Goal: Task Accomplishment & Management: Use online tool/utility

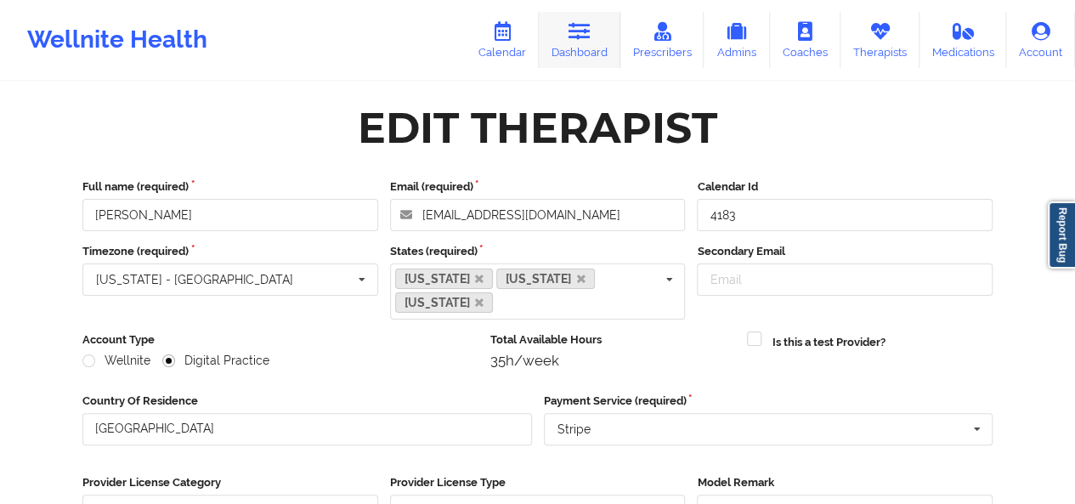
click at [580, 43] on link "Dashboard" at bounding box center [580, 40] width 82 height 56
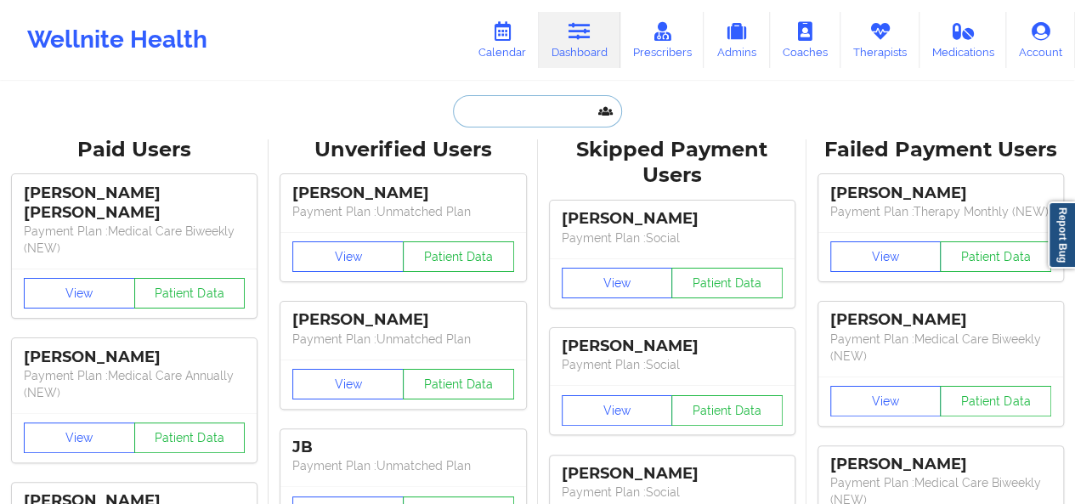
click at [512, 105] on input "text" at bounding box center [537, 111] width 168 height 32
paste input "rablack416@gmail.com"
type input "rablack416@gmail.com"
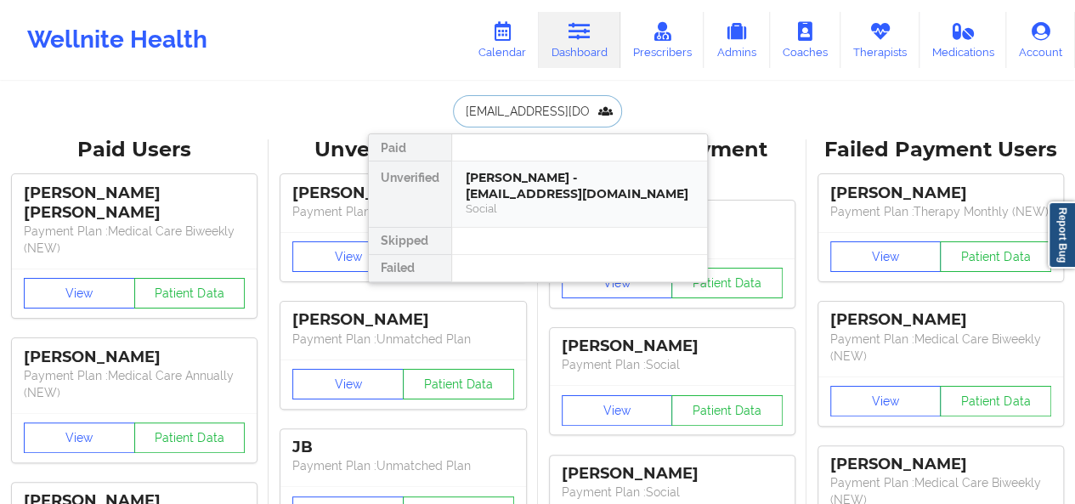
click at [507, 212] on div "Social" at bounding box center [580, 208] width 228 height 14
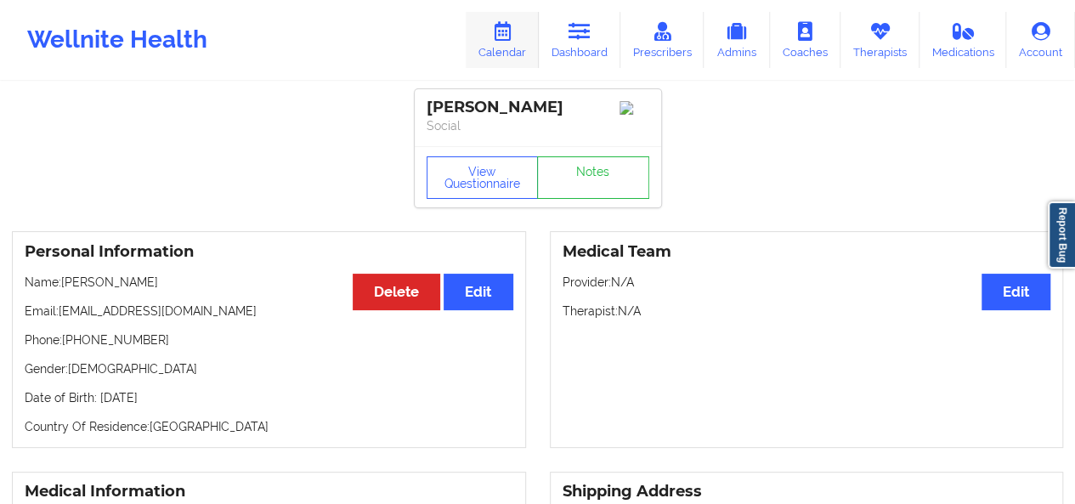
click at [527, 43] on link "Calendar" at bounding box center [502, 40] width 73 height 56
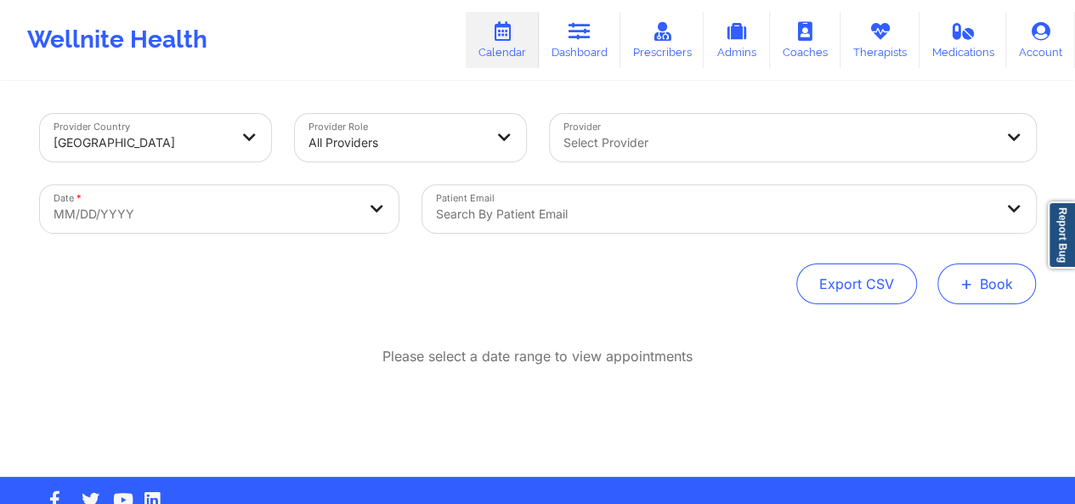
click at [974, 276] on button "+ Book" at bounding box center [986, 283] width 99 height 41
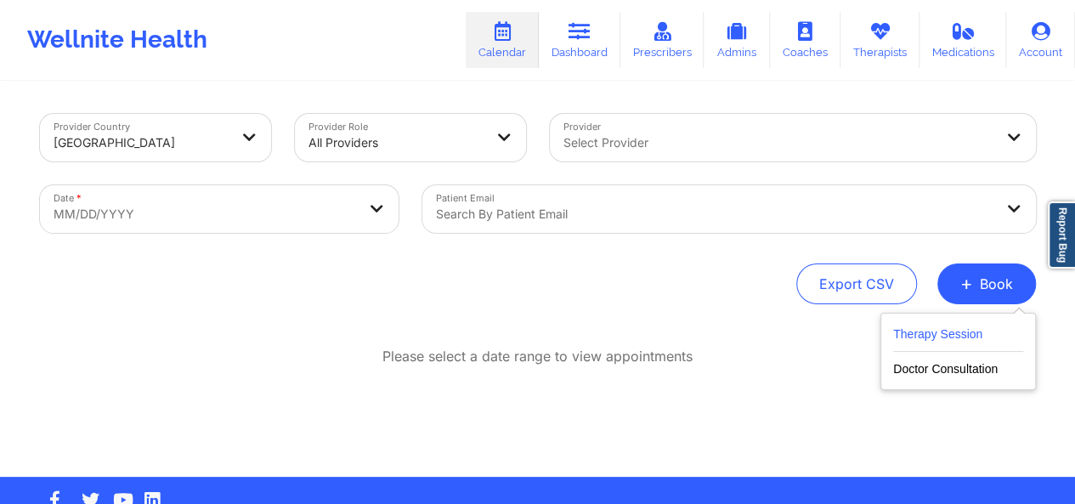
click at [949, 337] on button "Therapy Session" at bounding box center [958, 338] width 130 height 28
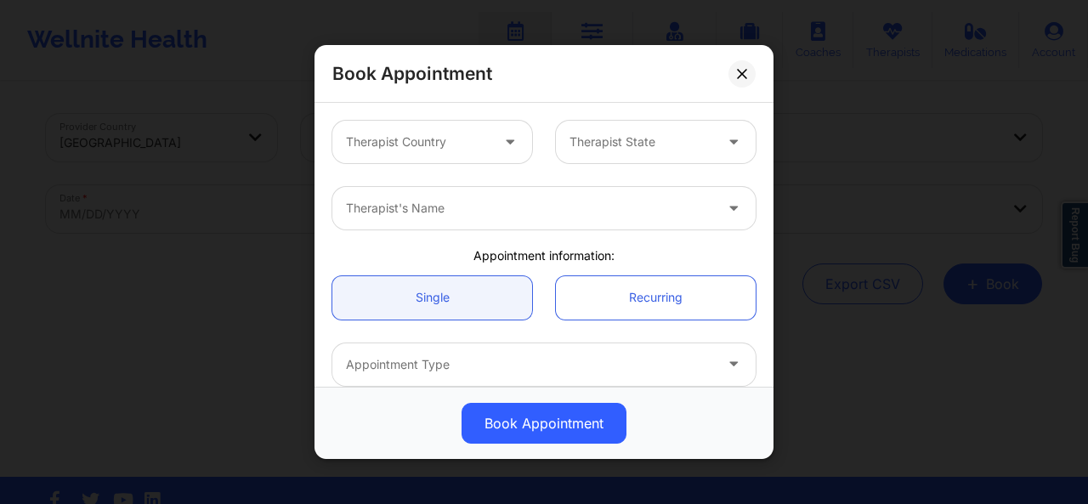
click at [501, 141] on icon at bounding box center [509, 138] width 17 height 14
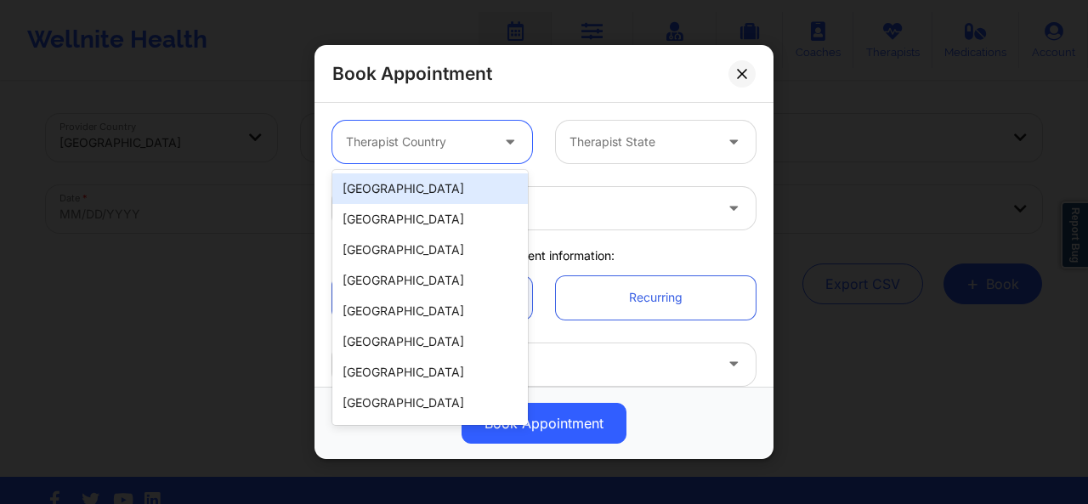
click at [455, 181] on div "[GEOGRAPHIC_DATA]" at bounding box center [429, 188] width 195 height 31
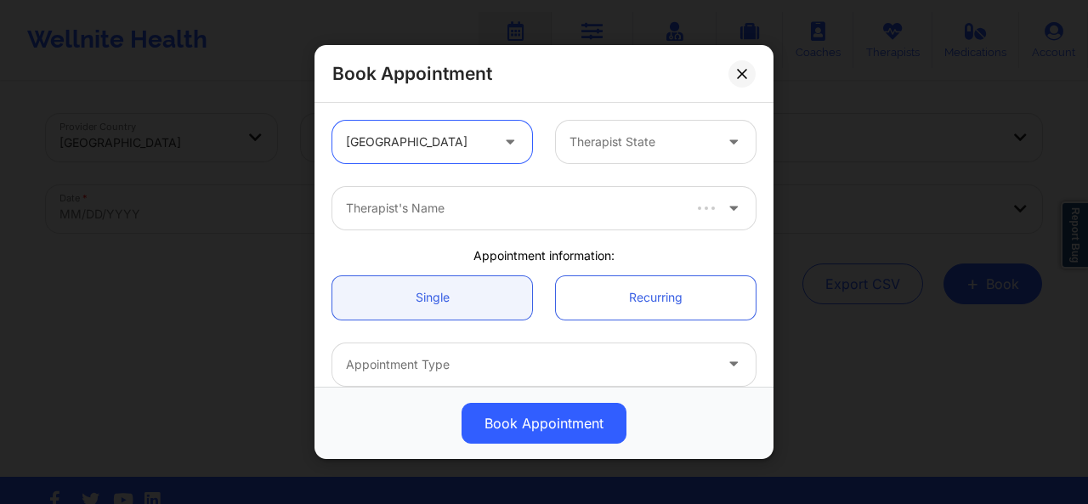
click at [606, 143] on div at bounding box center [641, 142] width 144 height 20
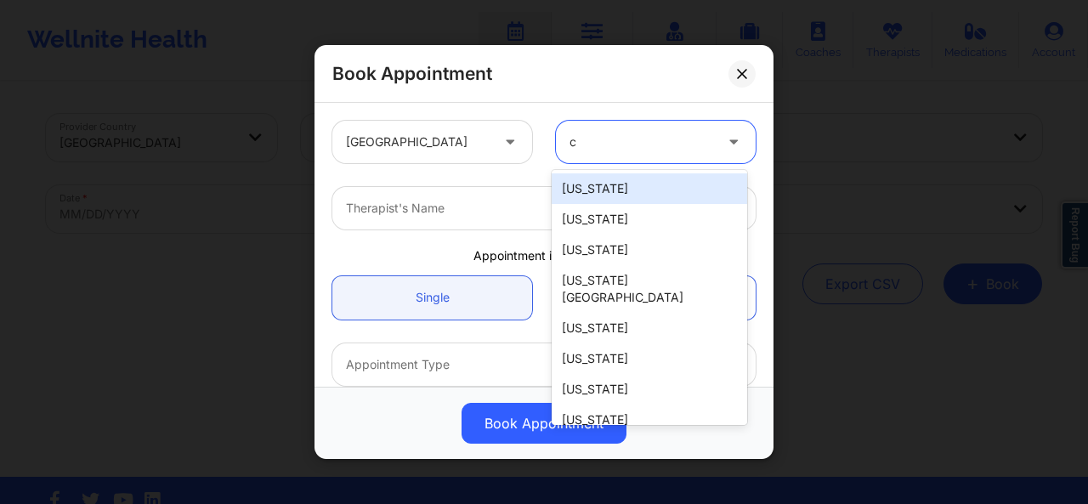
type input "ca"
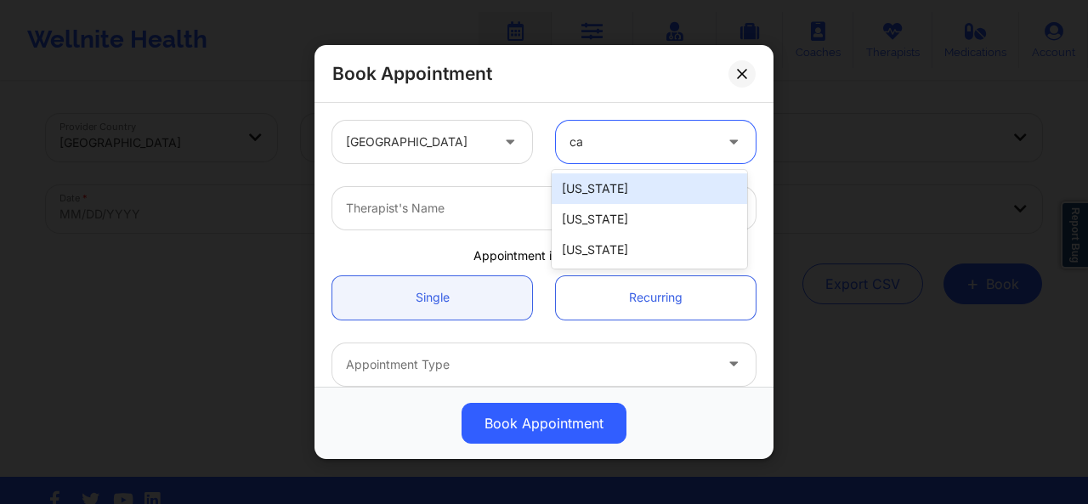
click at [594, 183] on div "[US_STATE]" at bounding box center [649, 188] width 195 height 31
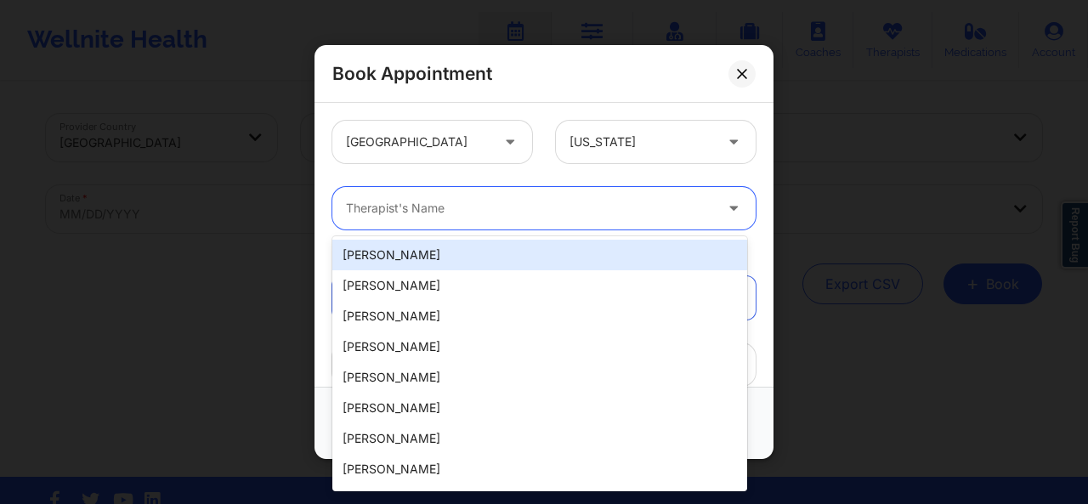
click at [510, 212] on div at bounding box center [529, 208] width 367 height 20
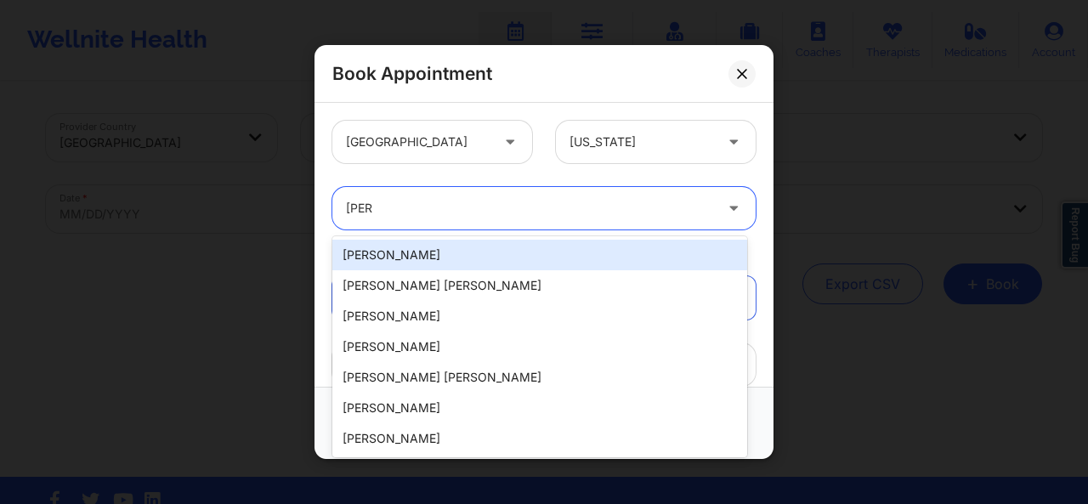
type input "quisha"
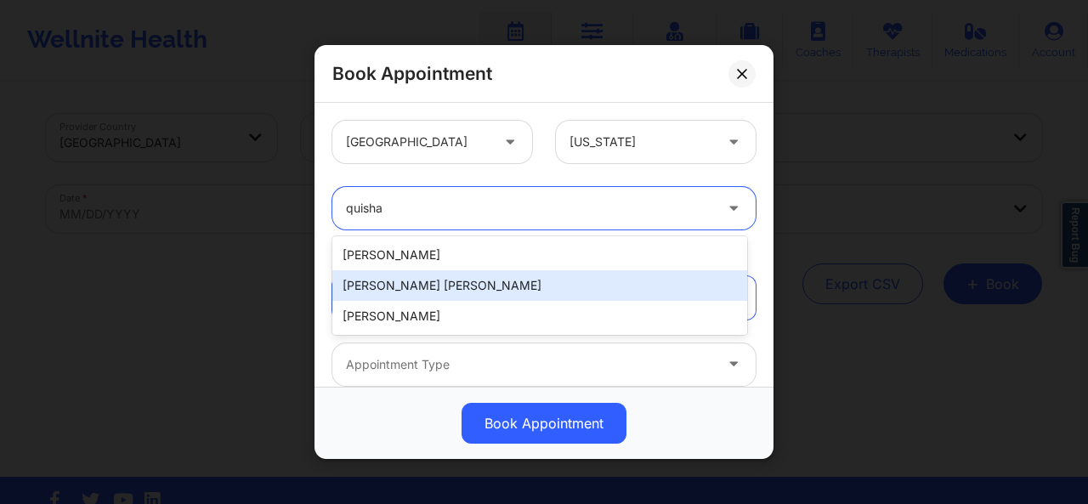
click at [467, 277] on div "Quisha Monique Castro" at bounding box center [539, 285] width 415 height 31
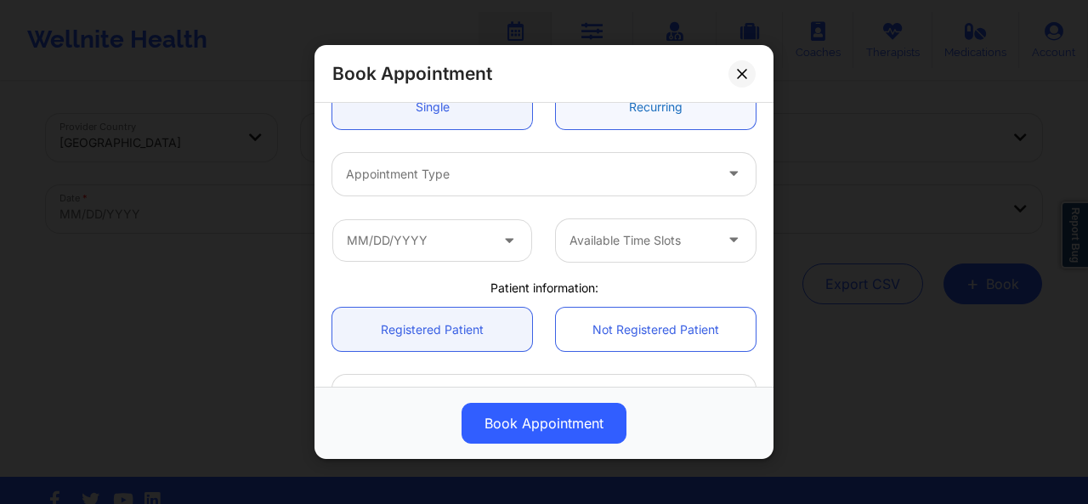
scroll to position [190, 0]
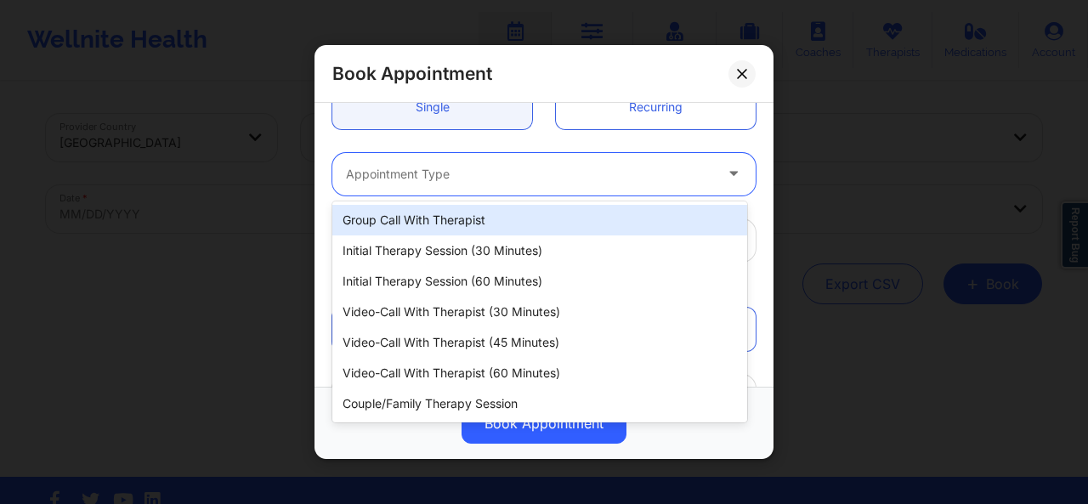
click at [368, 252] on div "Initial Therapy Session (30 minutes)" at bounding box center [539, 250] width 415 height 31
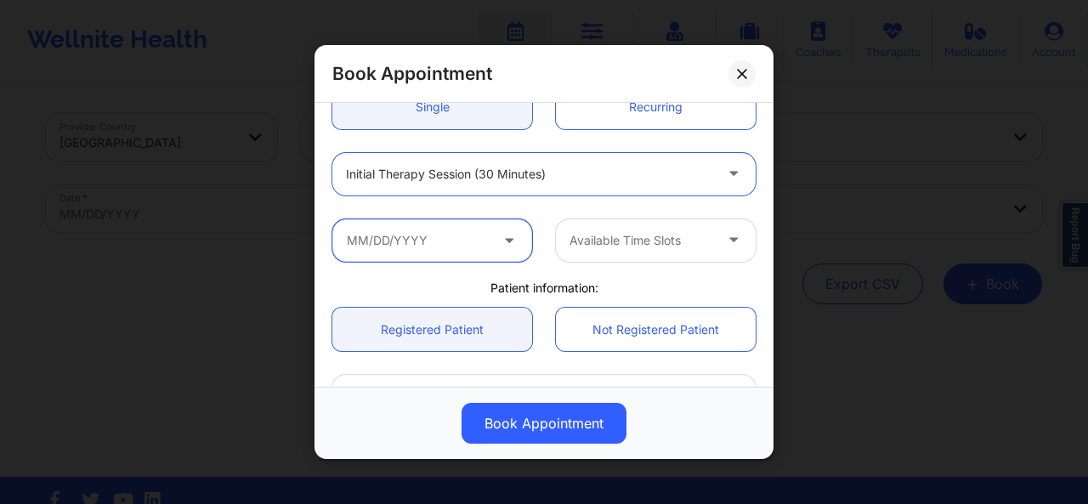
click at [372, 242] on input "text" at bounding box center [432, 239] width 200 height 42
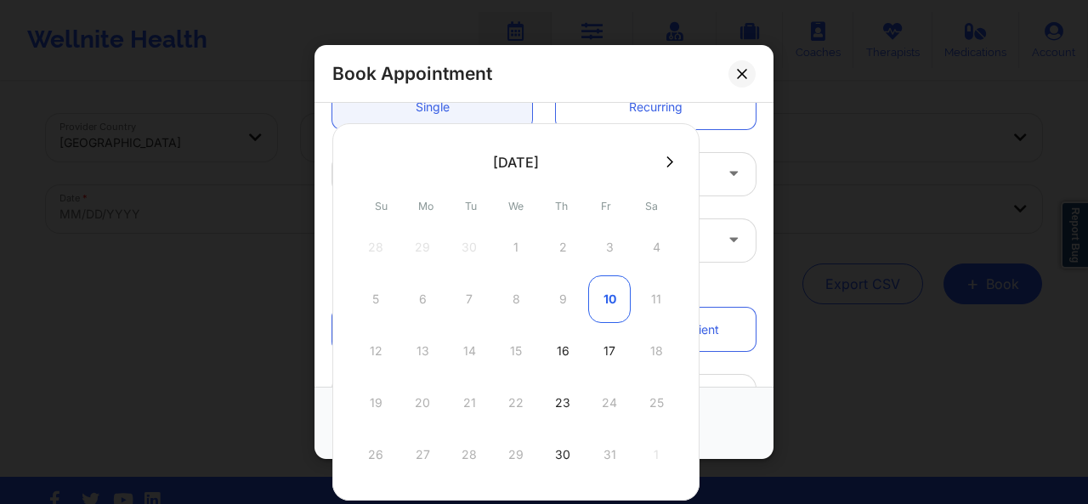
click at [612, 297] on div "10" at bounding box center [609, 299] width 42 height 48
type input "10/10/2025"
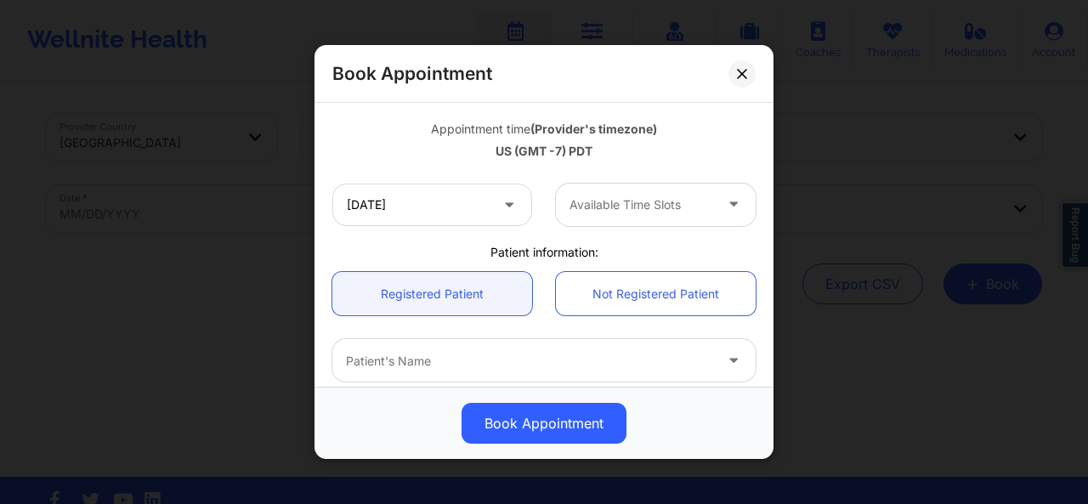
scroll to position [300, 0]
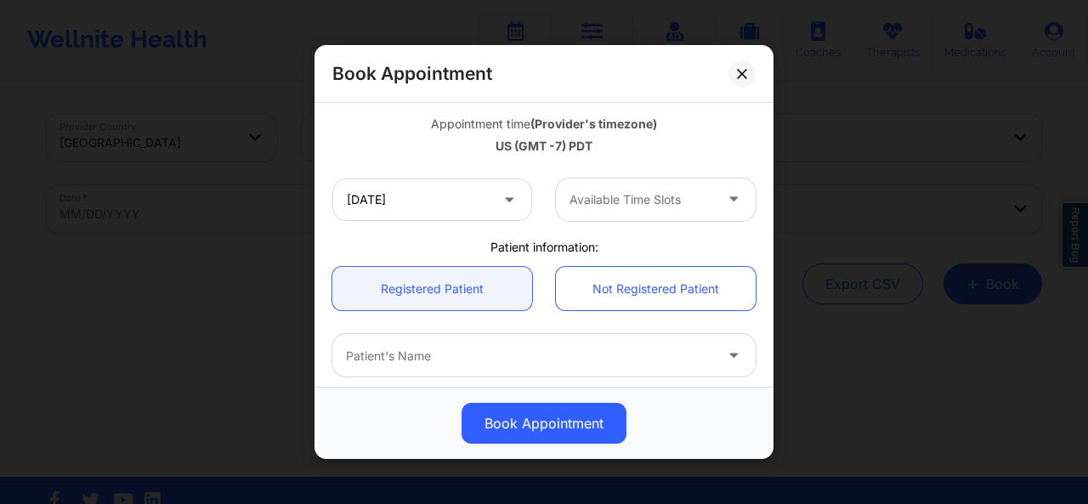
click at [649, 204] on div at bounding box center [641, 200] width 144 height 20
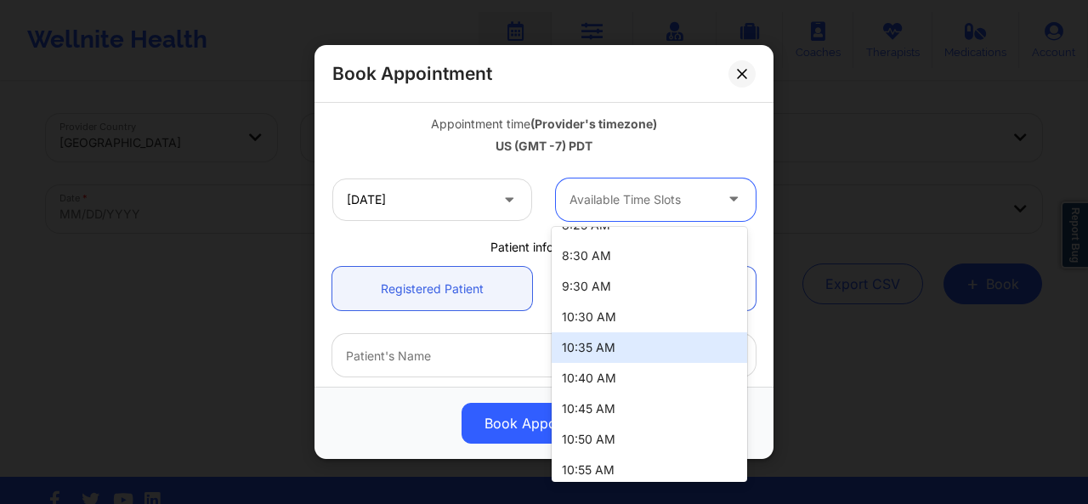
scroll to position [378, 0]
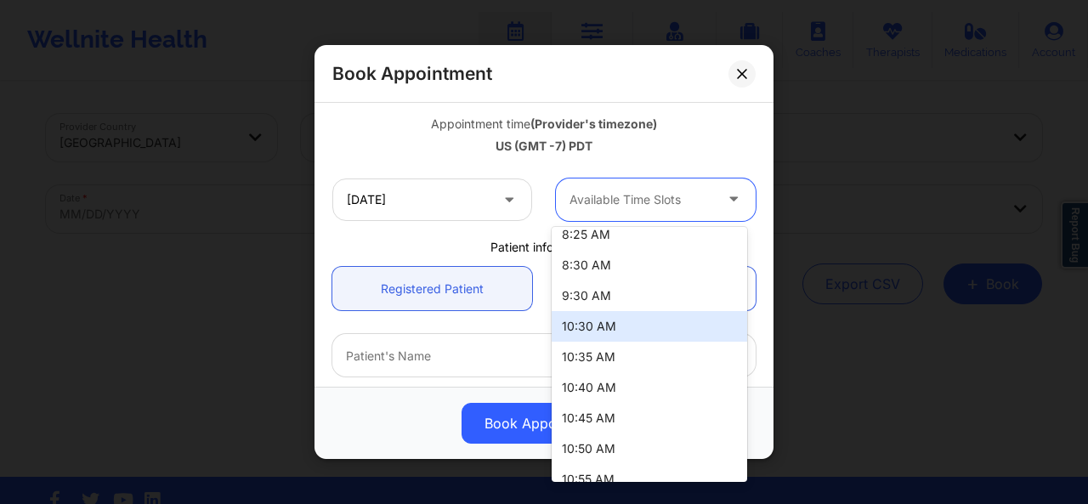
click at [672, 332] on div "10:30 AM" at bounding box center [649, 326] width 195 height 31
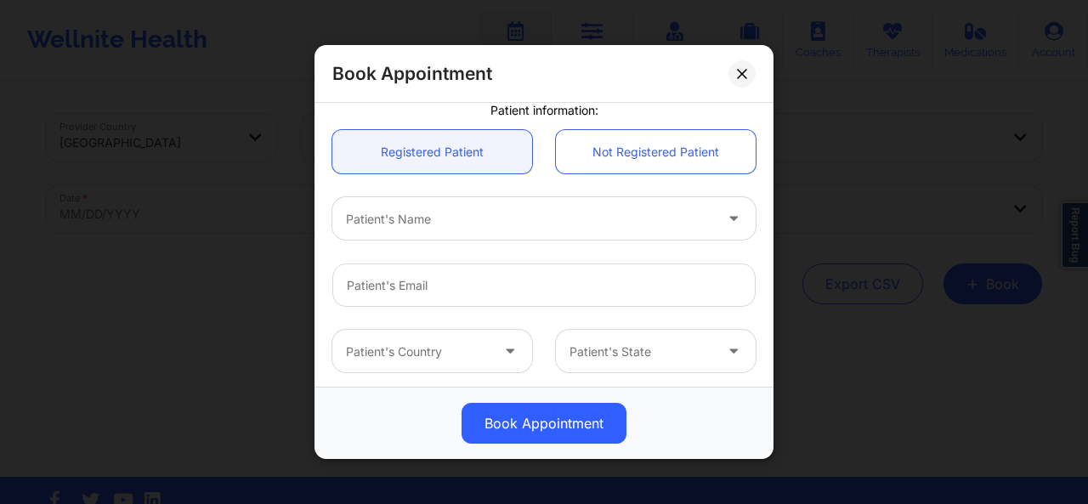
scroll to position [461, 0]
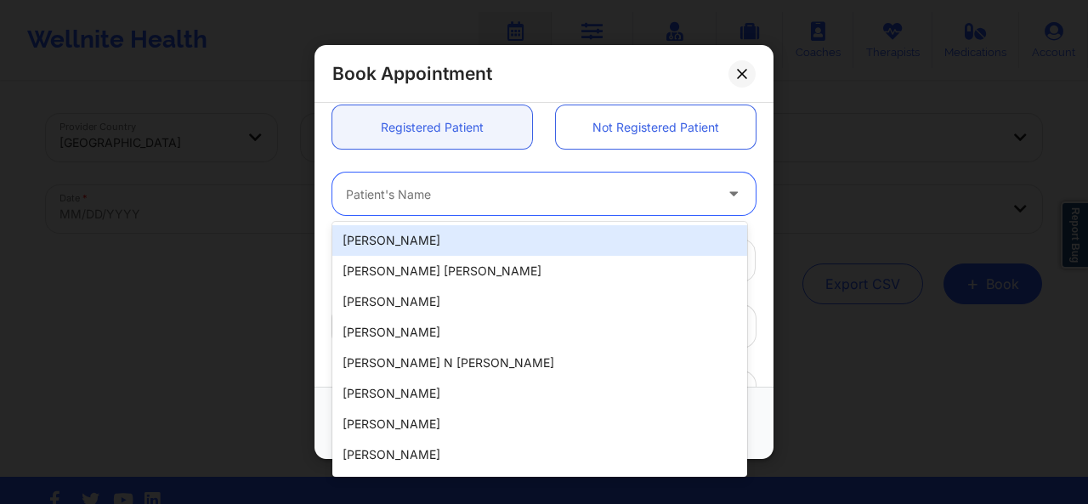
click at [586, 197] on div at bounding box center [529, 194] width 367 height 20
type input "ryan a"
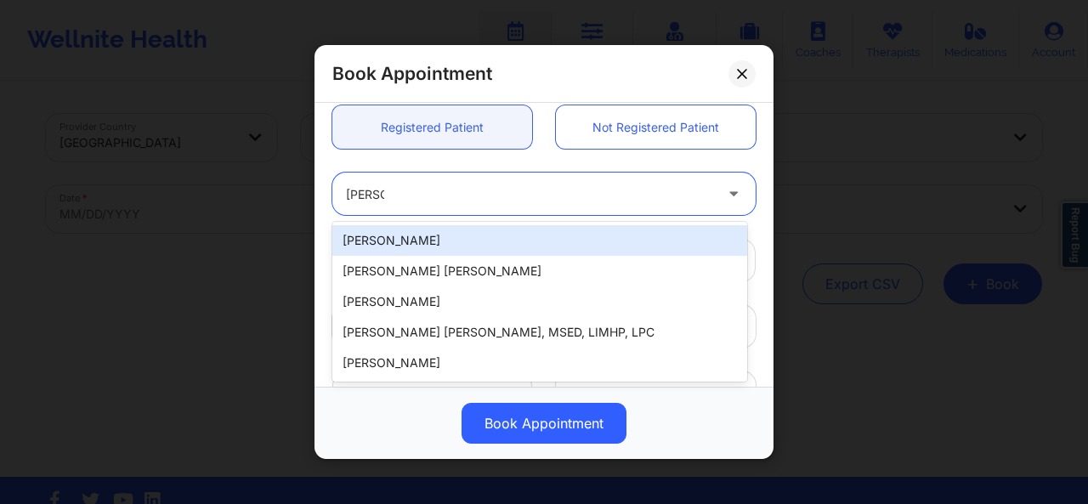
click at [548, 240] on div "[PERSON_NAME]" at bounding box center [539, 240] width 415 height 31
type input "rablack416@gmail.com"
type input "+19164775104"
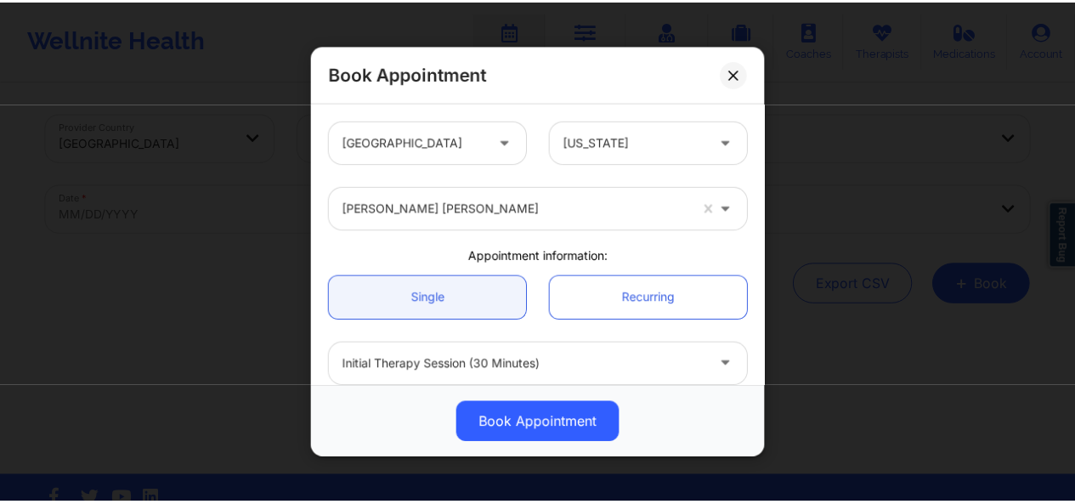
scroll to position [597, 0]
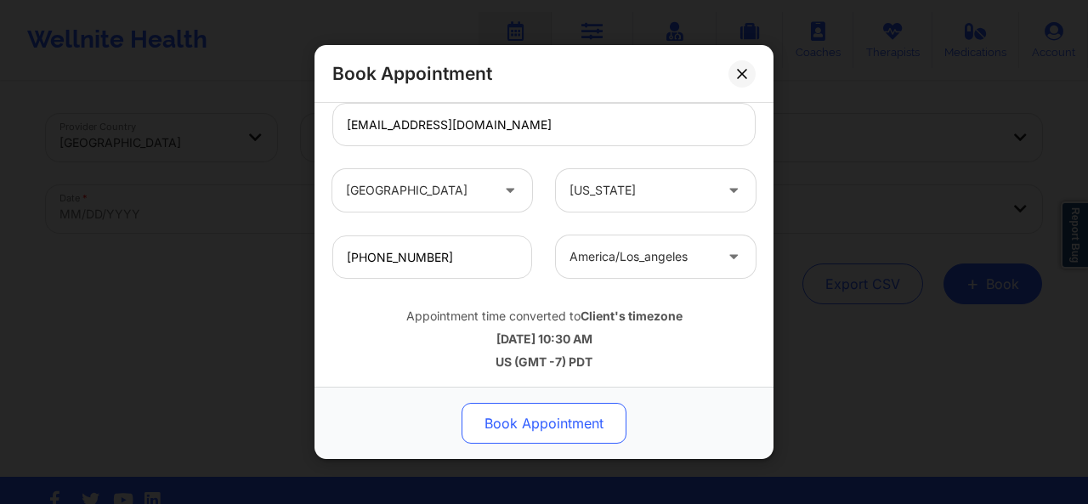
click at [566, 427] on button "Book Appointment" at bounding box center [543, 423] width 165 height 41
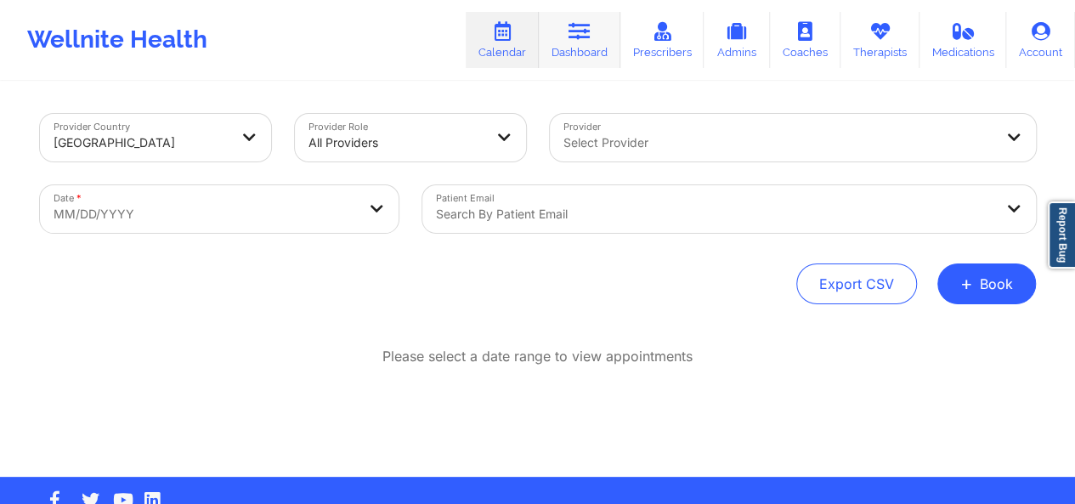
click at [604, 41] on link "Dashboard" at bounding box center [580, 40] width 82 height 56
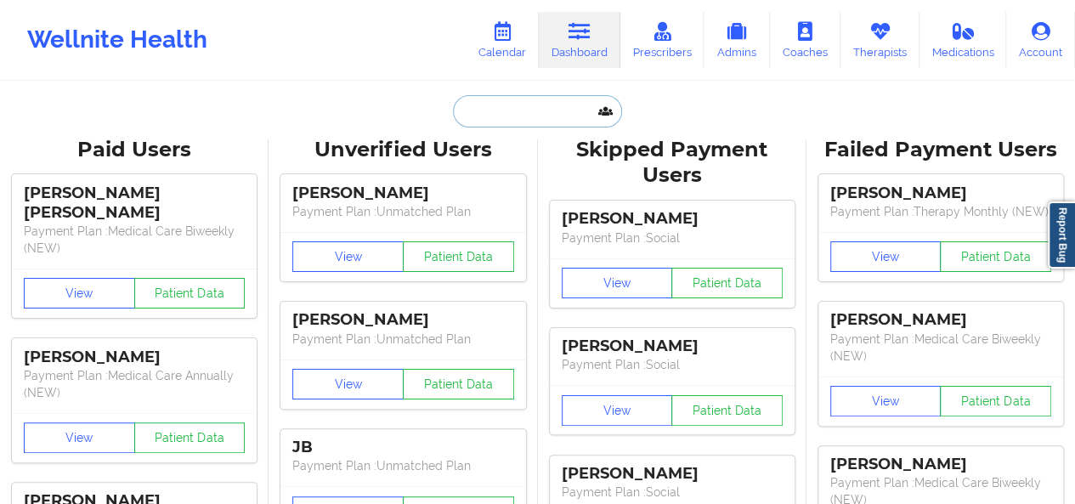
click at [518, 113] on input "text" at bounding box center [537, 111] width 168 height 32
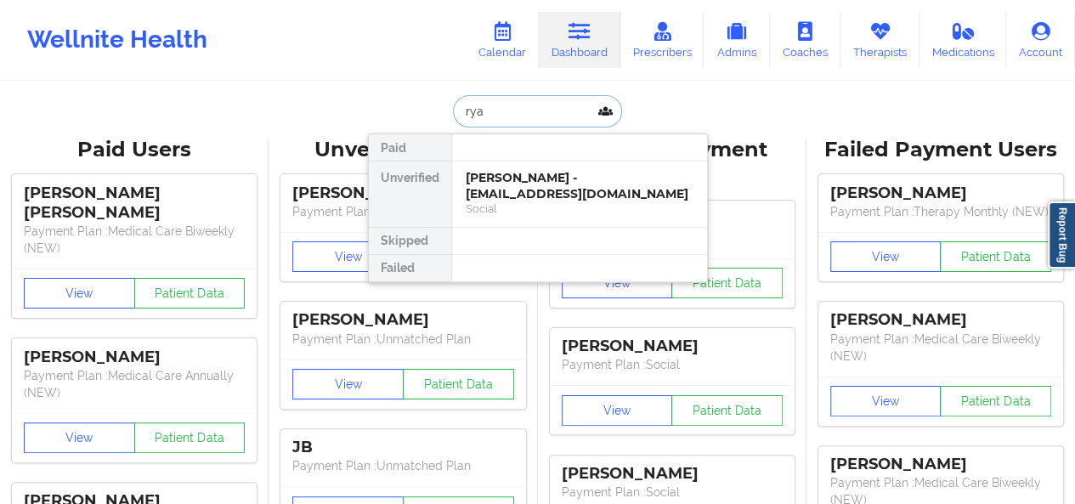
type input "ryan"
click at [513, 181] on div "Ryan Alan Black - rablack416@gmail.com" at bounding box center [580, 185] width 228 height 31
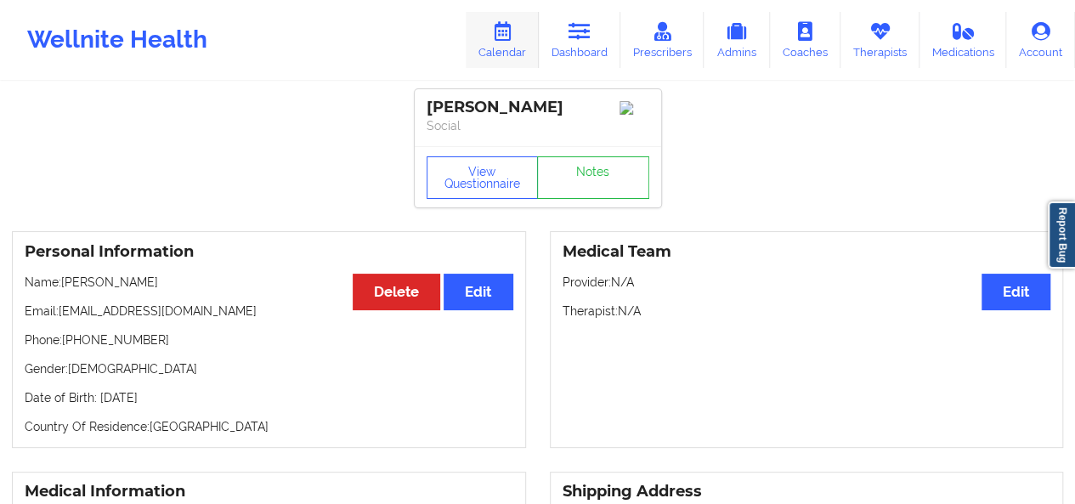
click at [492, 32] on link "Calendar" at bounding box center [502, 40] width 73 height 56
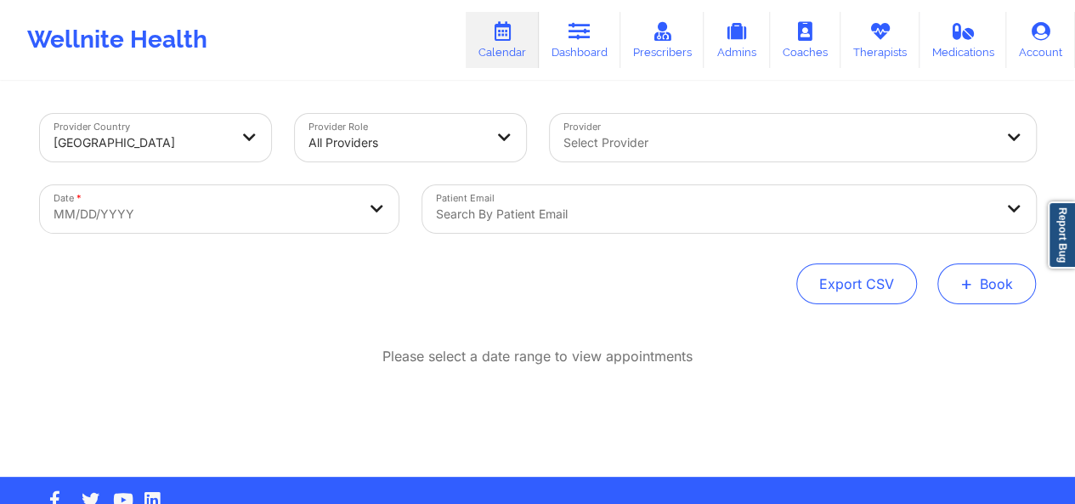
click at [1008, 291] on button "+ Book" at bounding box center [986, 283] width 99 height 41
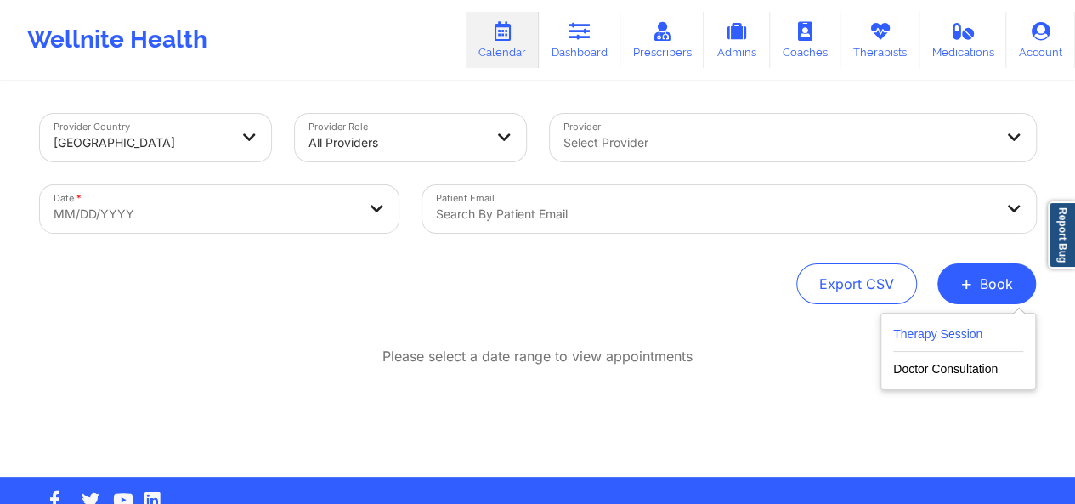
click at [981, 342] on button "Therapy Session" at bounding box center [958, 338] width 130 height 28
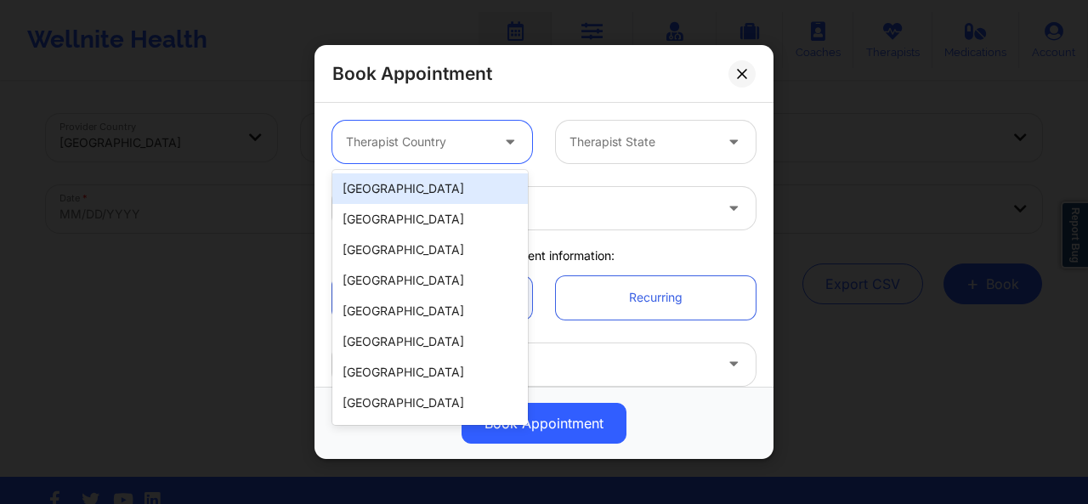
click at [491, 149] on div at bounding box center [511, 142] width 41 height 42
click at [468, 182] on div "[GEOGRAPHIC_DATA]" at bounding box center [429, 188] width 195 height 31
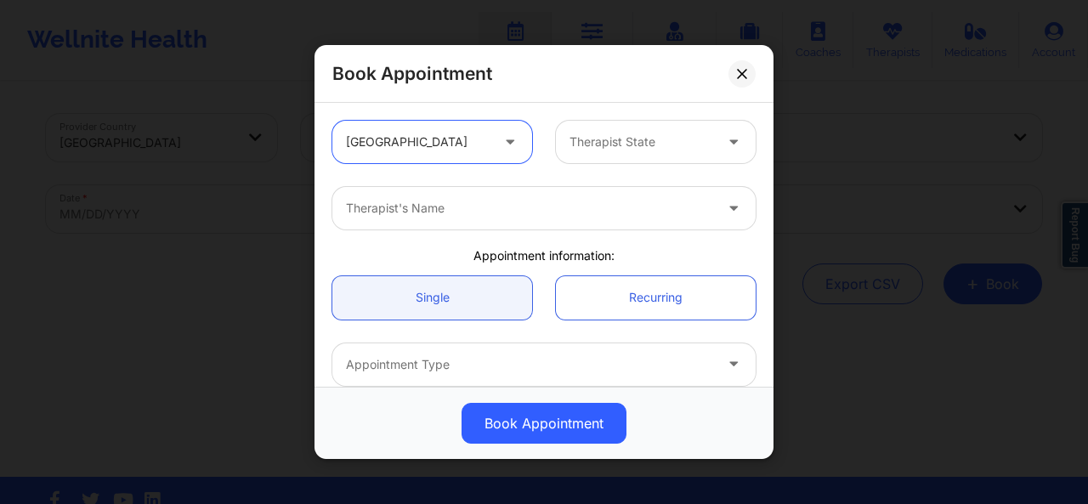
click at [468, 212] on div at bounding box center [529, 208] width 367 height 20
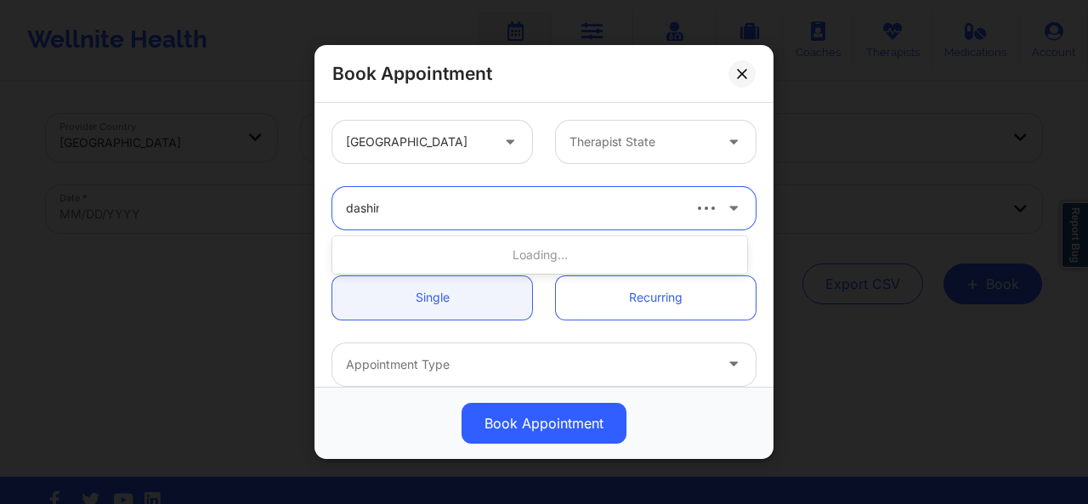
type input "dashima"
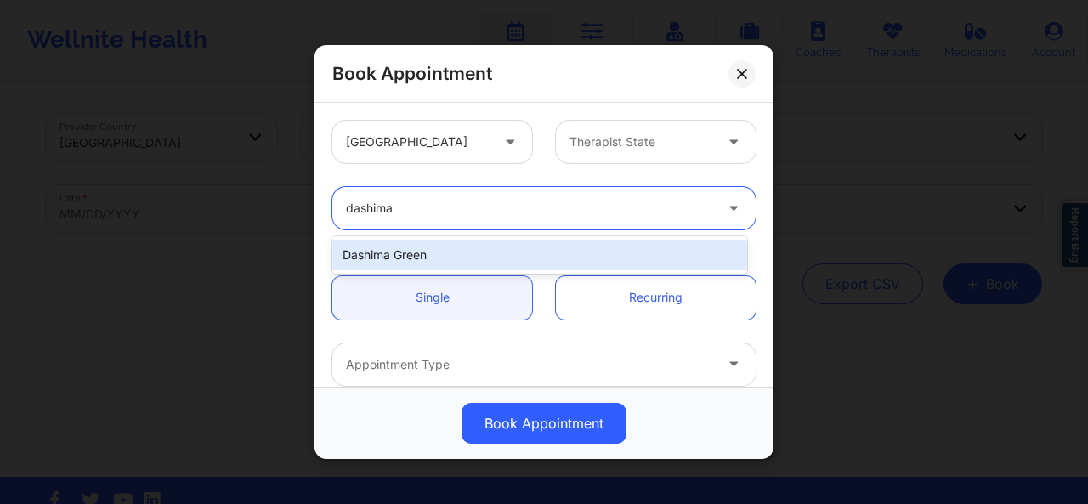
click at [452, 246] on div "Dashima Green" at bounding box center [539, 255] width 415 height 31
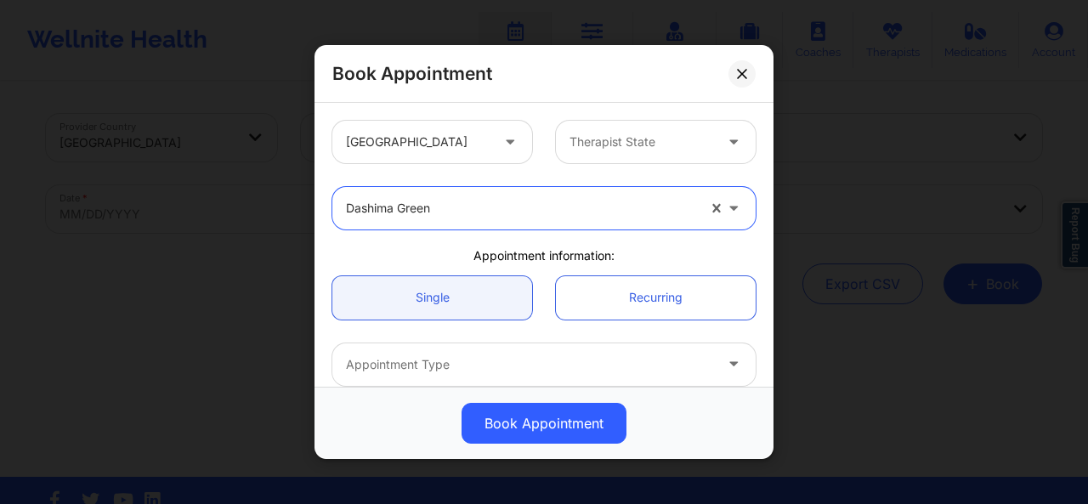
click at [420, 216] on div at bounding box center [521, 208] width 350 height 20
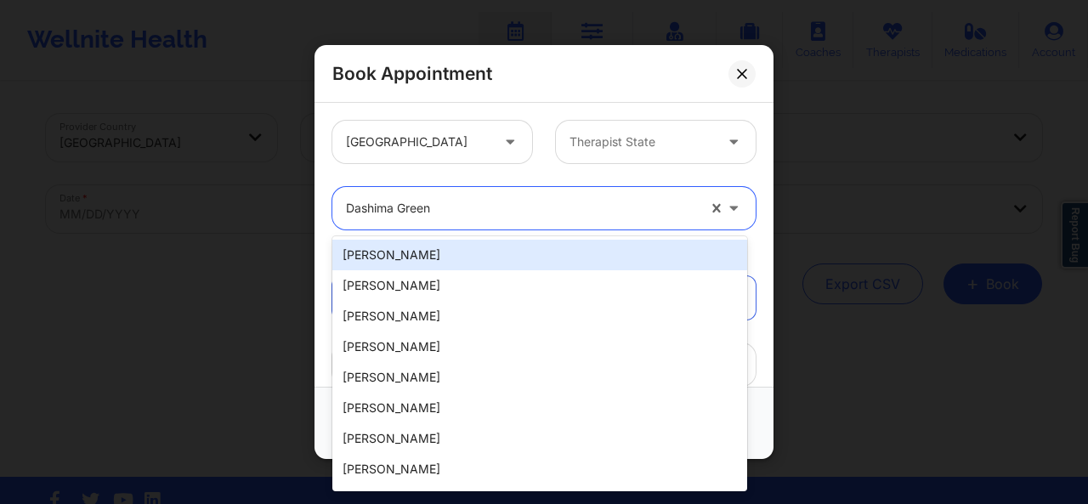
click at [420, 216] on div at bounding box center [521, 208] width 350 height 20
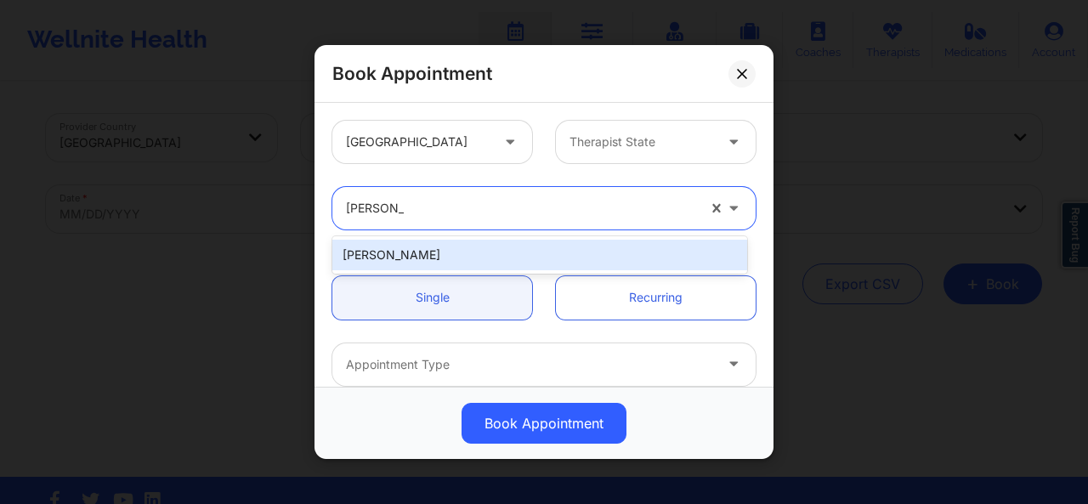
type input "[PERSON_NAME]"
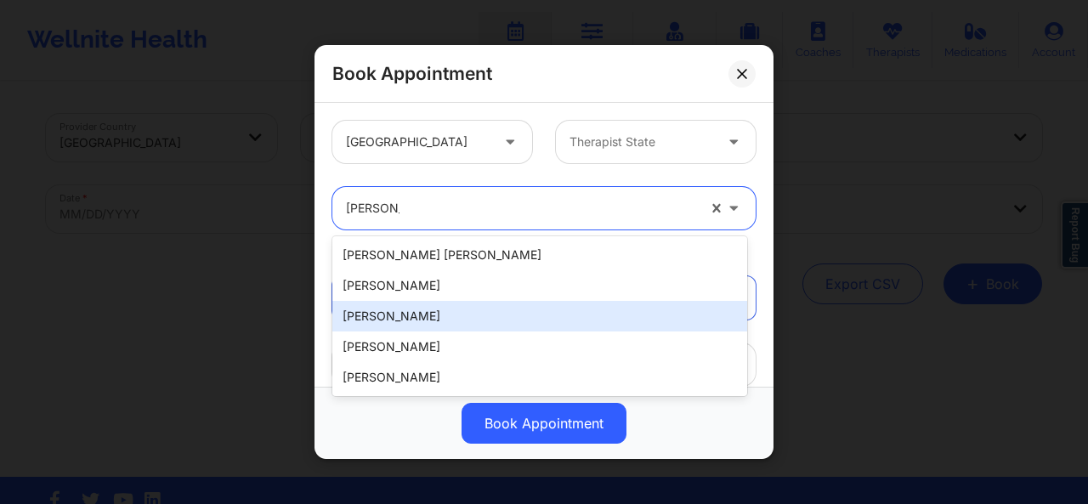
click at [433, 309] on div "[PERSON_NAME]" at bounding box center [539, 316] width 415 height 31
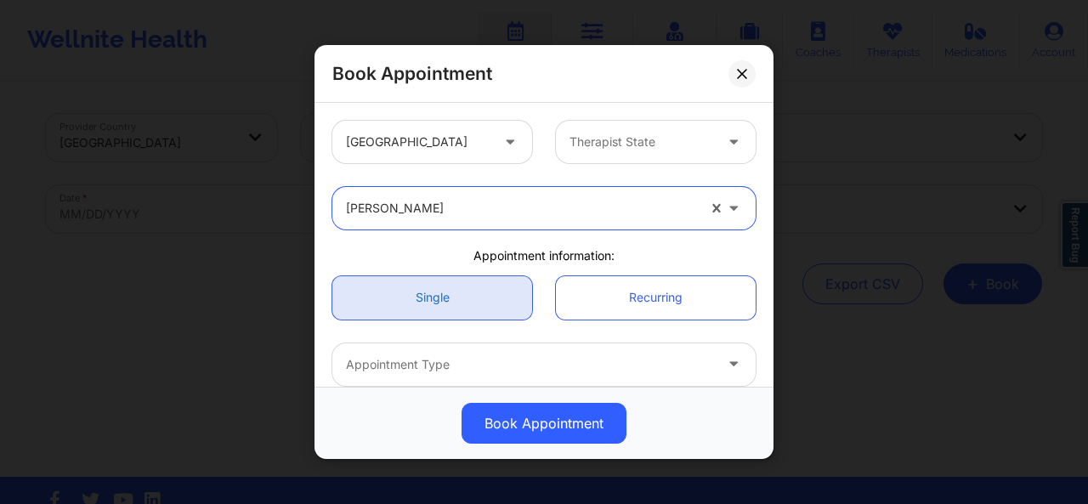
click at [495, 304] on link "Single" at bounding box center [432, 296] width 200 height 43
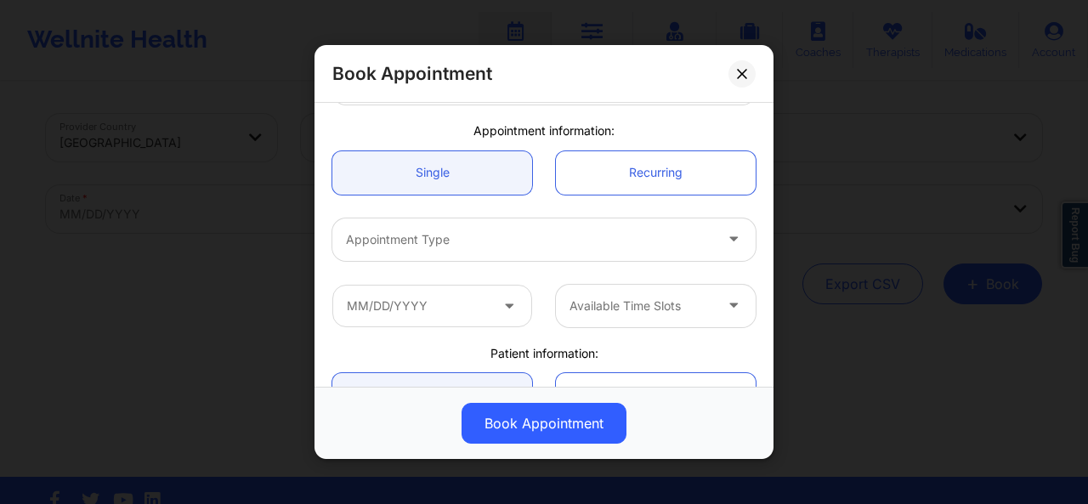
scroll to position [138, 0]
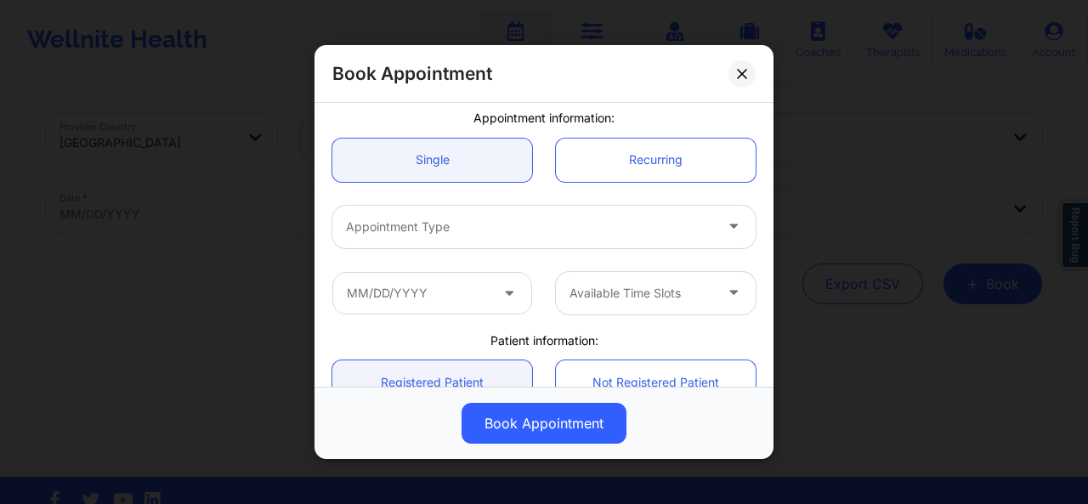
click at [600, 221] on div at bounding box center [529, 227] width 367 height 20
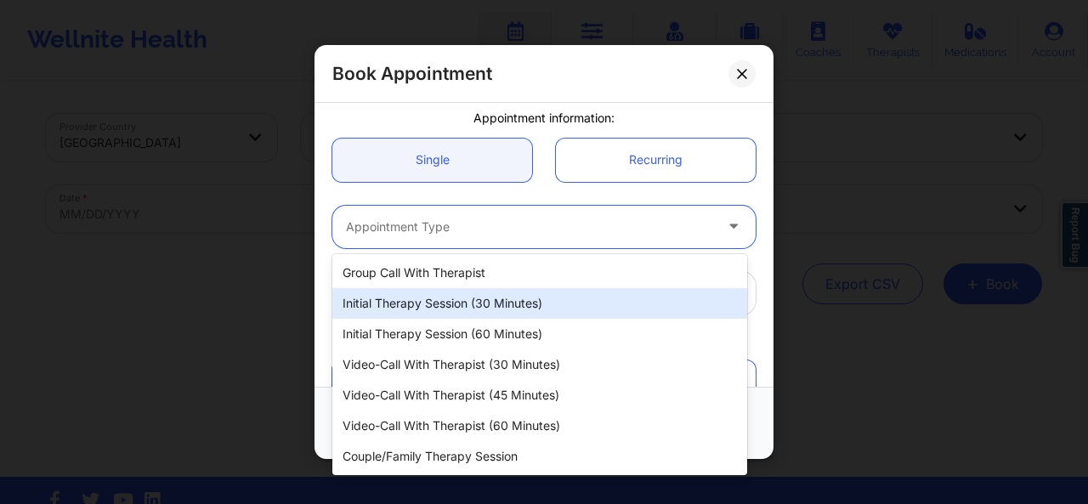
click at [481, 292] on div "Initial Therapy Session (30 minutes)" at bounding box center [539, 303] width 415 height 31
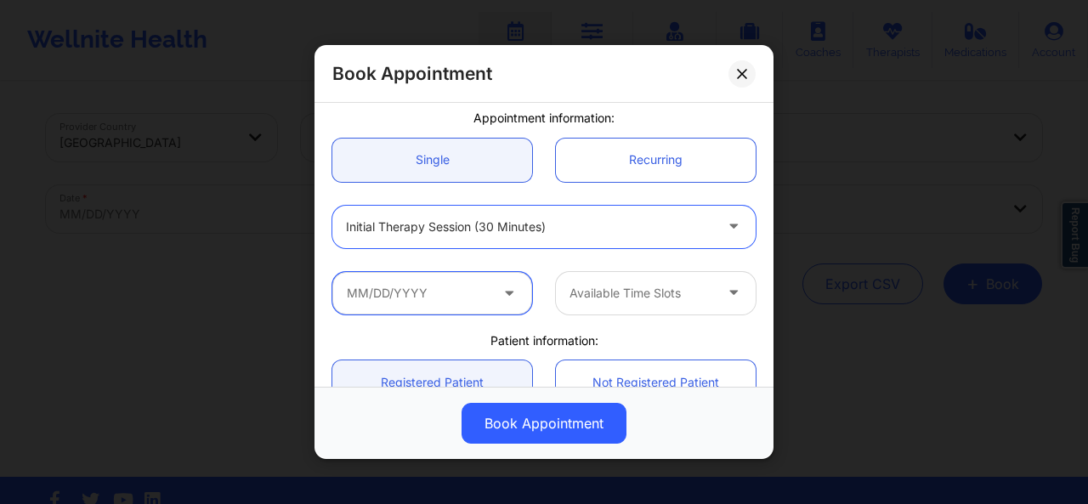
click at [441, 293] on input "text" at bounding box center [432, 292] width 200 height 42
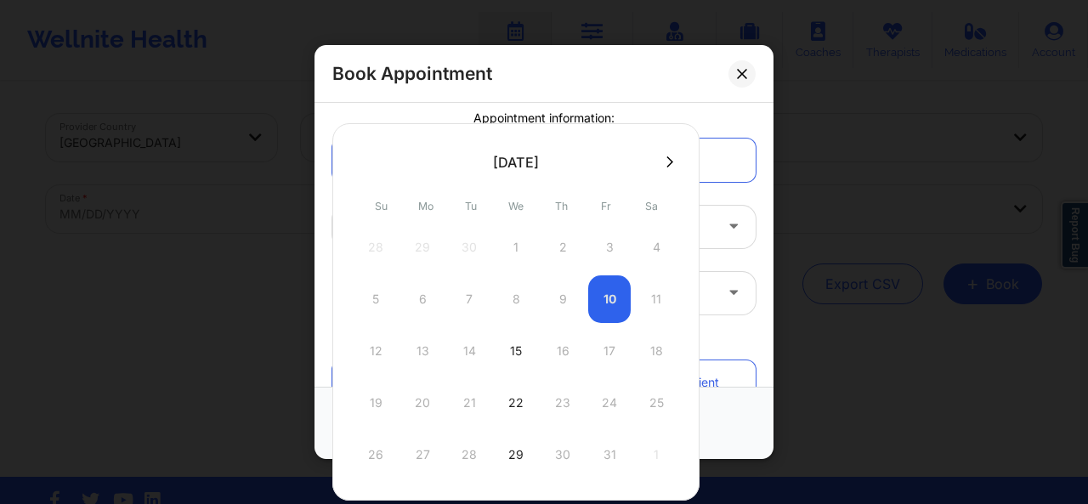
click at [425, 352] on div "12 13 14 15 16 17 18" at bounding box center [515, 351] width 323 height 48
click at [732, 110] on div "Appointment information:" at bounding box center [543, 118] width 447 height 17
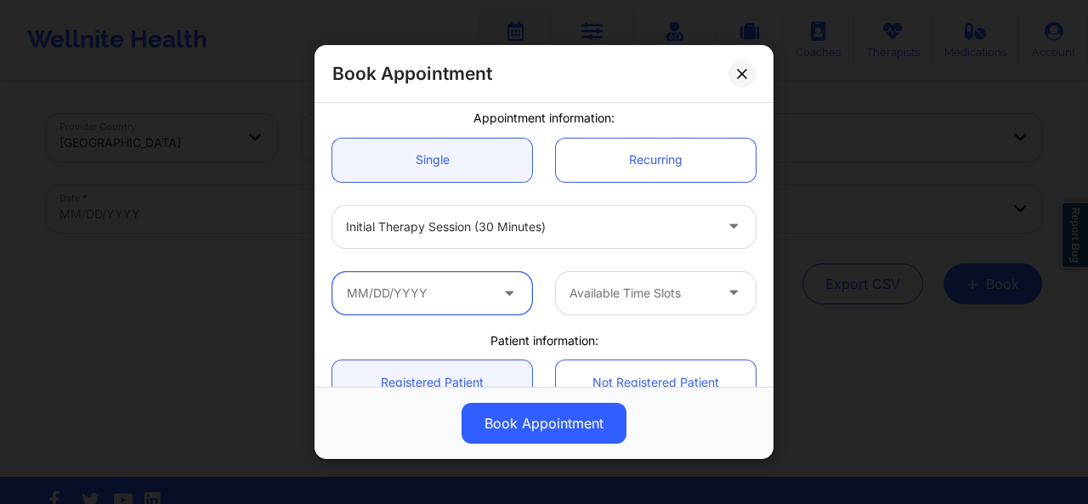
click at [493, 290] on input "text" at bounding box center [432, 292] width 200 height 42
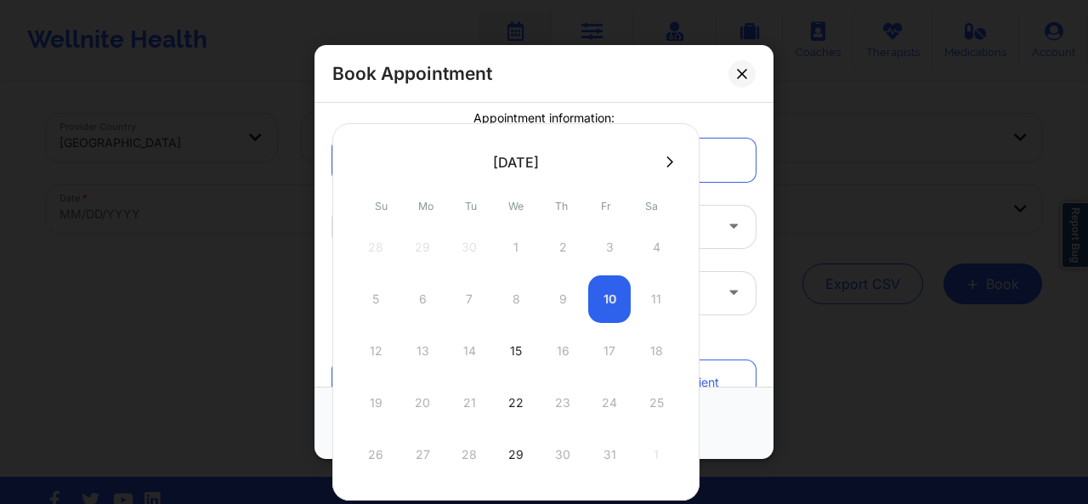
click at [411, 350] on div "12 13 14 15 16 17 18" at bounding box center [515, 351] width 323 height 48
click at [743, 436] on div "Book Appointment" at bounding box center [543, 423] width 435 height 41
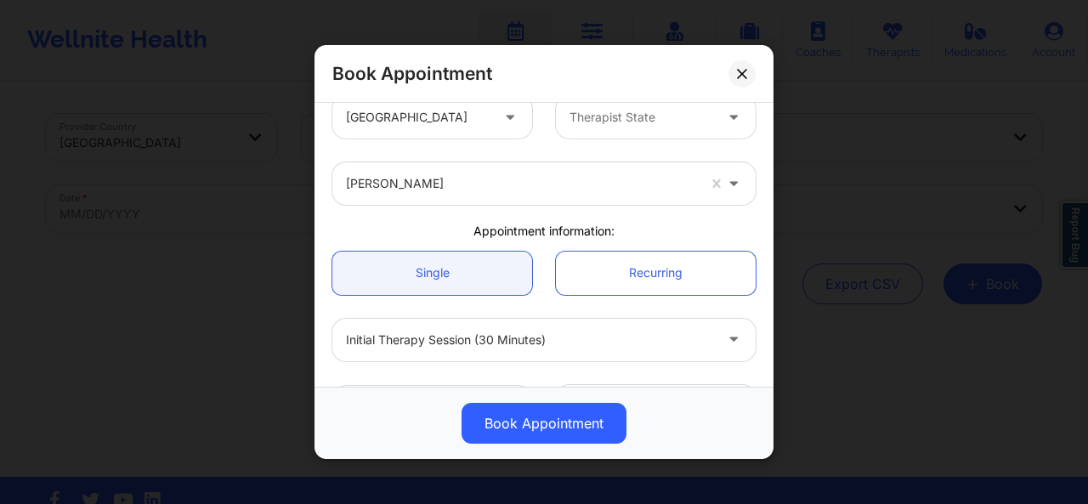
scroll to position [0, 0]
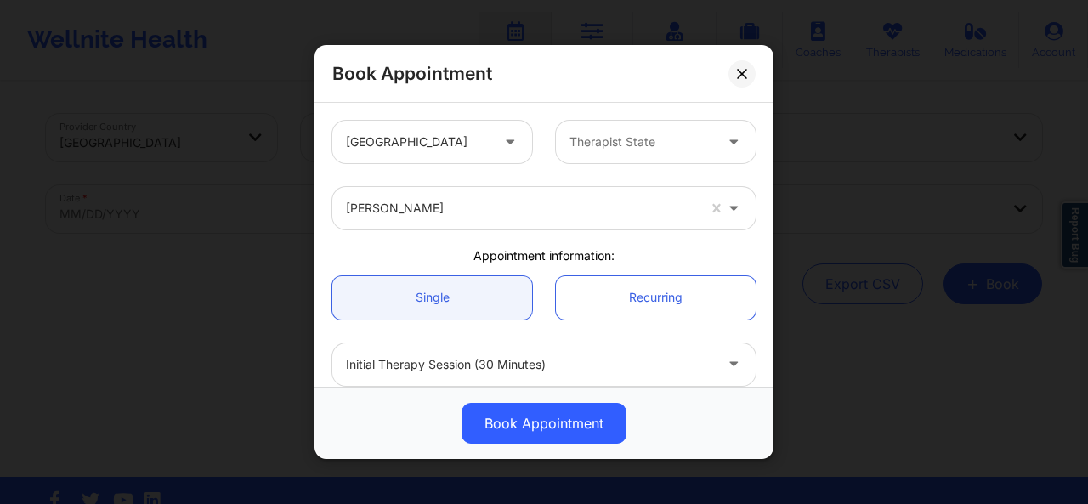
click at [683, 150] on div at bounding box center [641, 142] width 144 height 20
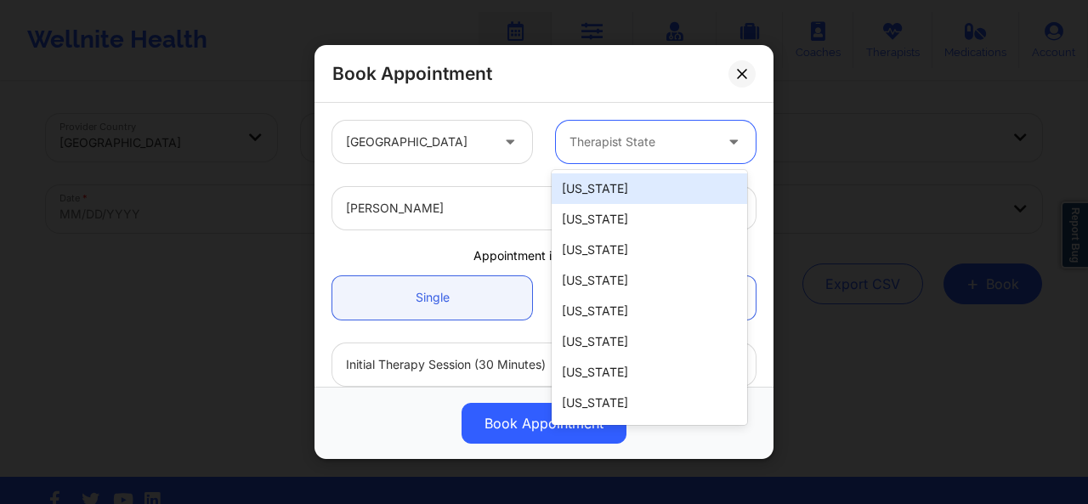
click at [683, 150] on div at bounding box center [641, 142] width 144 height 20
click at [614, 133] on div at bounding box center [641, 142] width 144 height 20
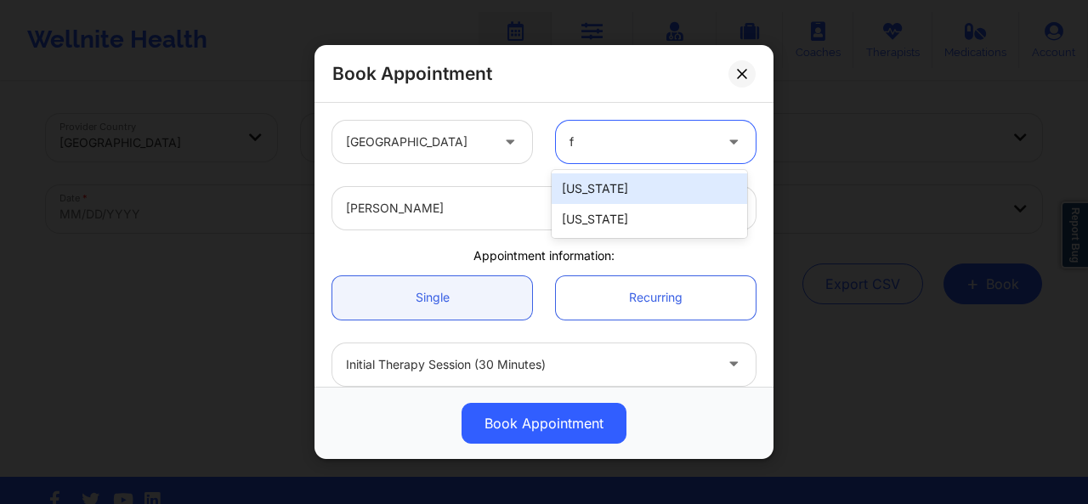
type input "fl"
click at [581, 187] on div "[US_STATE]" at bounding box center [649, 188] width 195 height 31
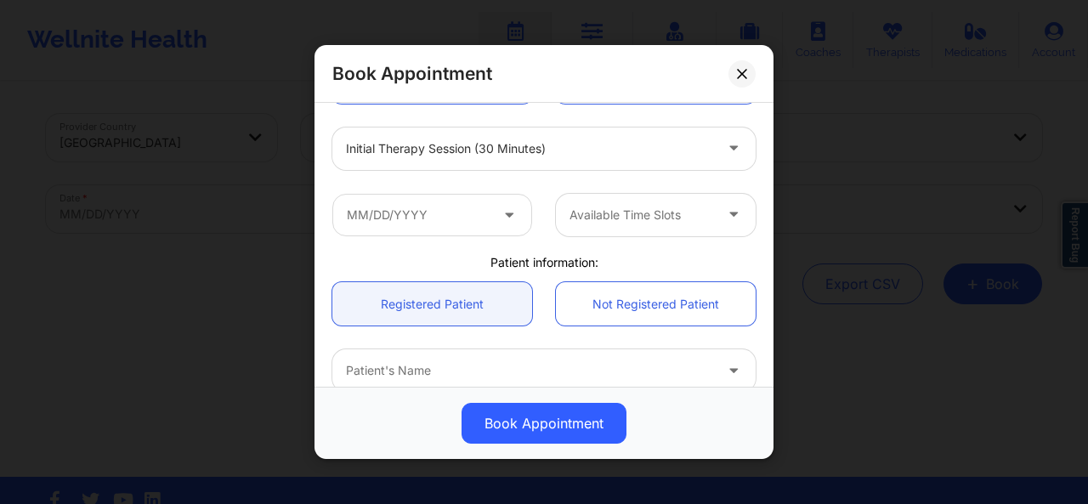
scroll to position [235, 0]
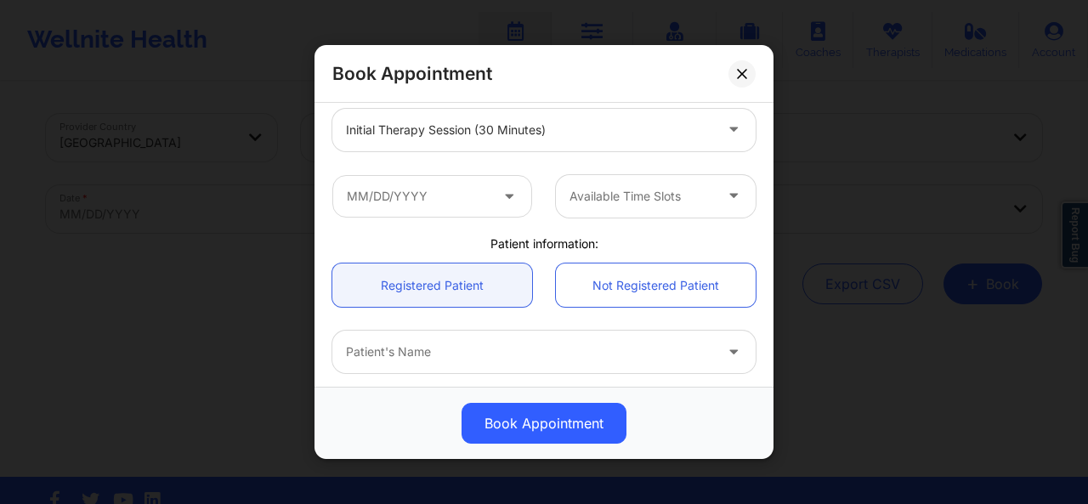
click at [507, 193] on icon at bounding box center [509, 192] width 17 height 14
click at [501, 198] on icon at bounding box center [509, 192] width 17 height 14
click at [505, 190] on icon at bounding box center [509, 192] width 17 height 14
click at [435, 200] on input "text" at bounding box center [432, 195] width 200 height 42
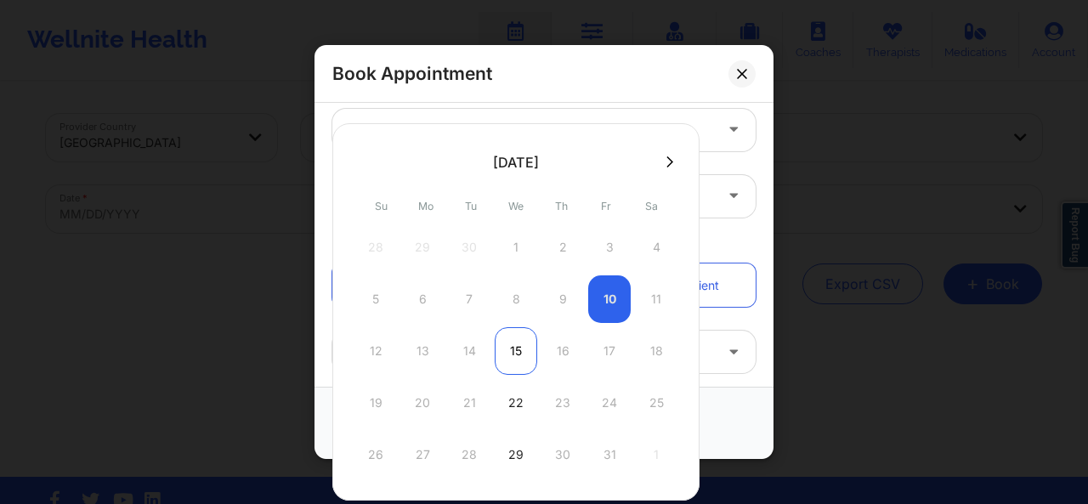
click at [513, 342] on div "15" at bounding box center [516, 351] width 42 height 48
type input "10/15/2025"
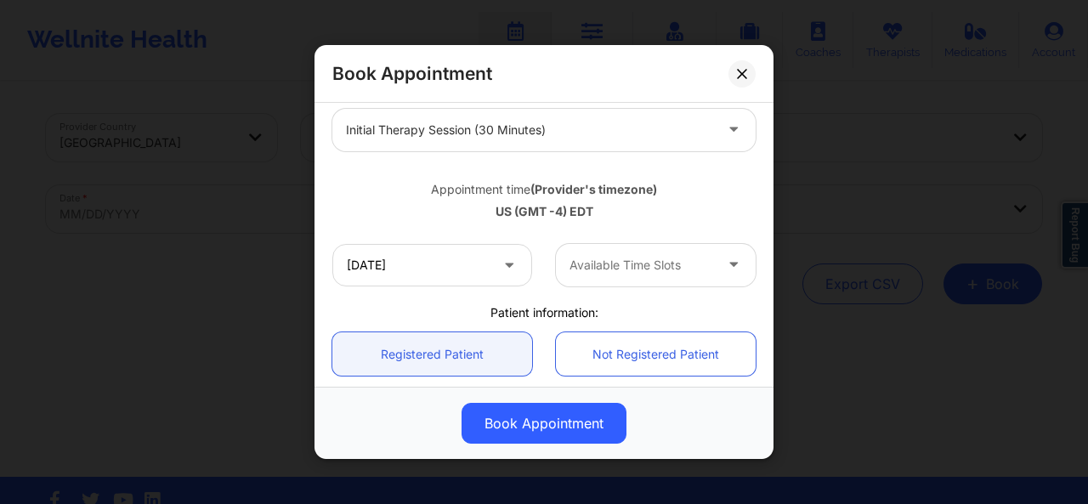
click at [626, 272] on div at bounding box center [641, 265] width 144 height 20
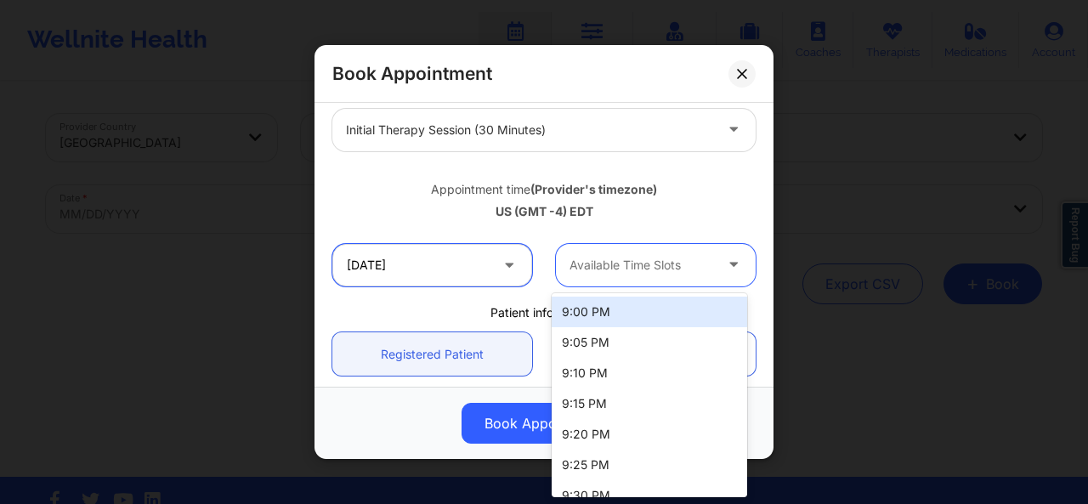
click at [480, 268] on input "10/15/2025" at bounding box center [432, 265] width 200 height 42
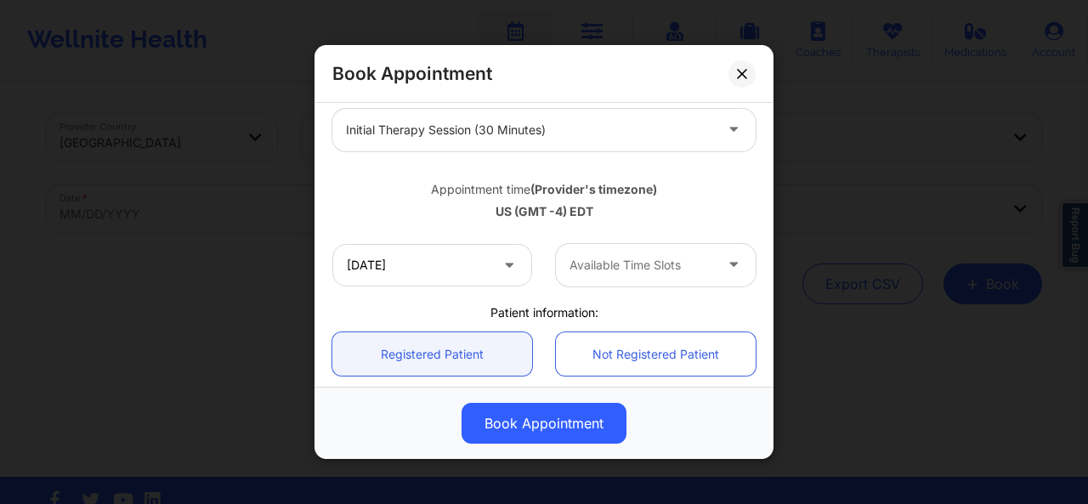
click at [716, 188] on div "Appointment time (Provider's timezone)" at bounding box center [543, 188] width 423 height 17
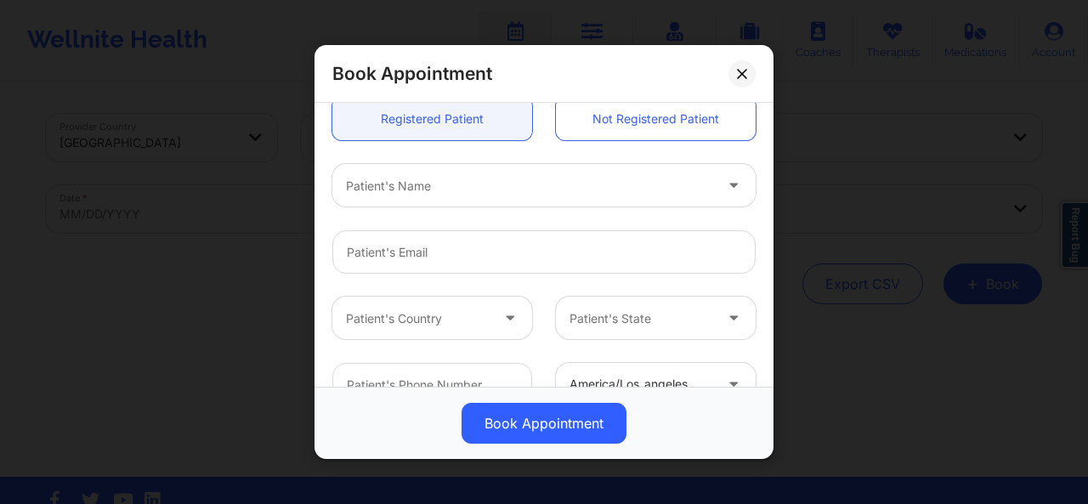
scroll to position [468, 0]
click at [535, 201] on div "Patient's Name" at bounding box center [523, 187] width 382 height 42
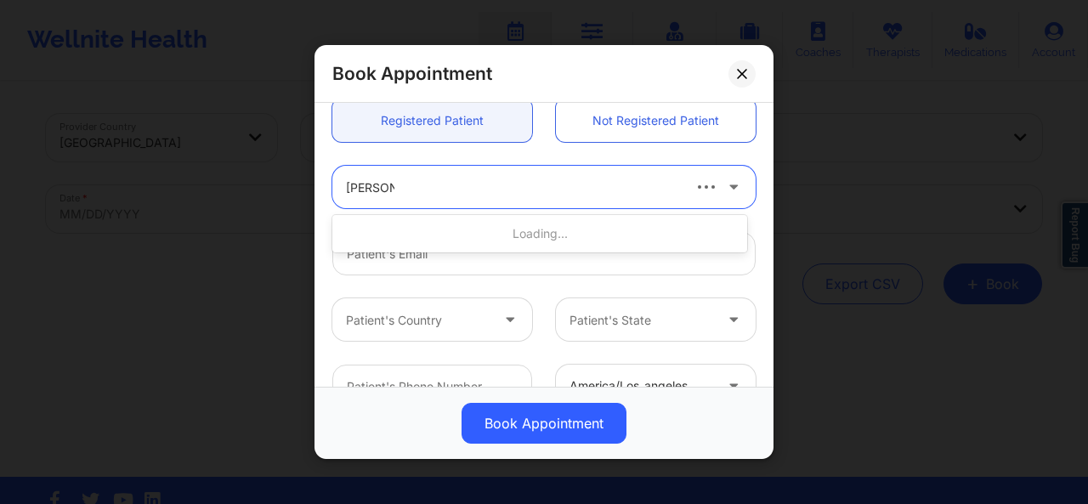
type input "[PERSON_NAME]"
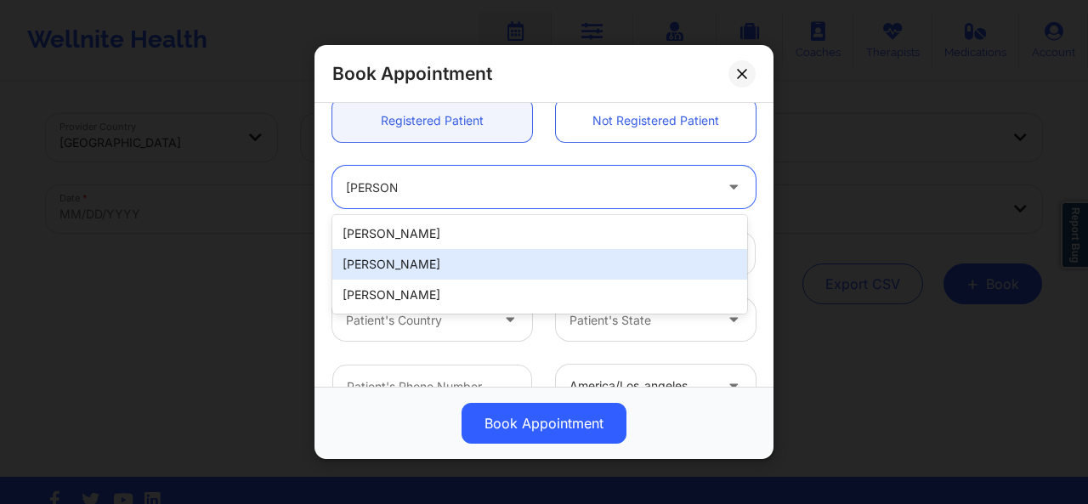
click at [472, 262] on div "[PERSON_NAME]" at bounding box center [539, 264] width 415 height 31
type input "[EMAIL_ADDRESS][DOMAIN_NAME]"
type input "[PHONE_NUMBER]"
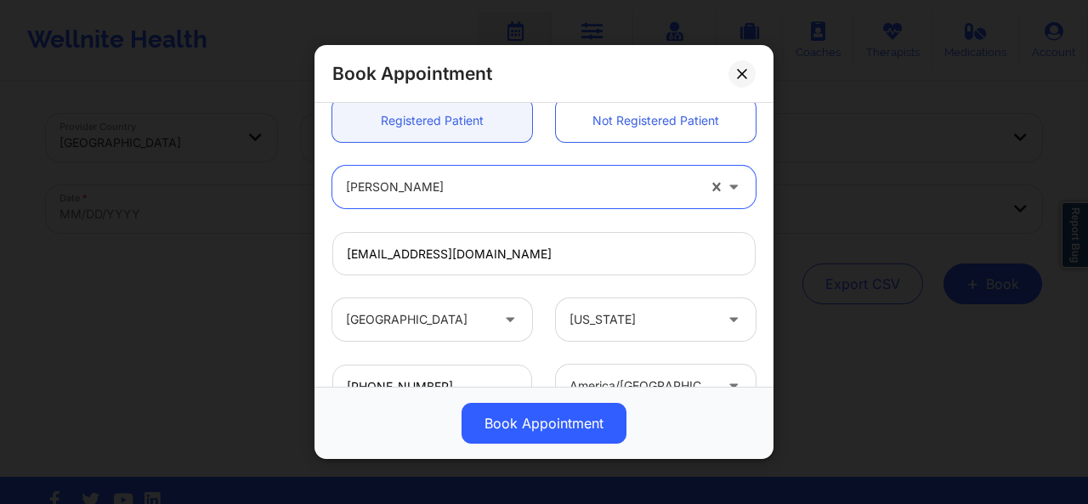
click at [478, 188] on div at bounding box center [521, 187] width 350 height 20
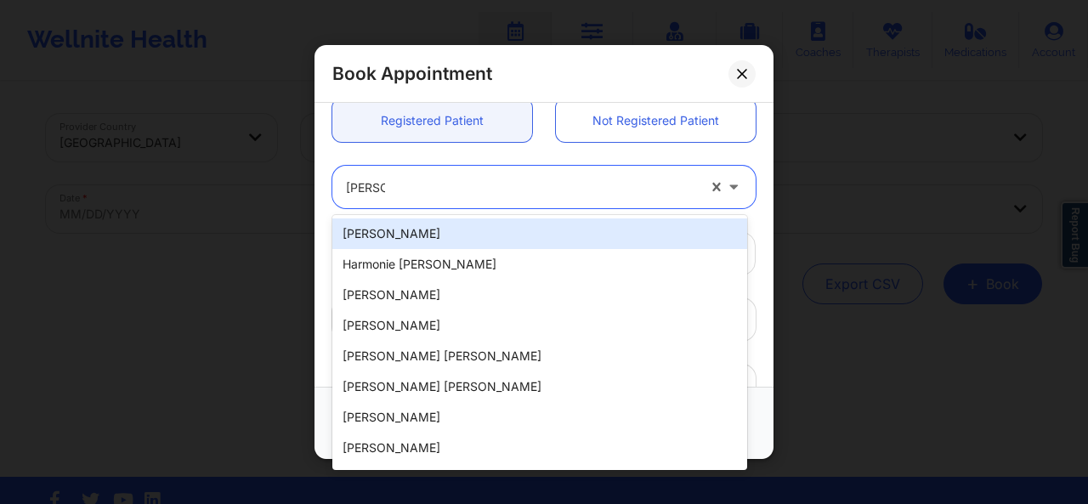
type input "[PERSON_NAME]"
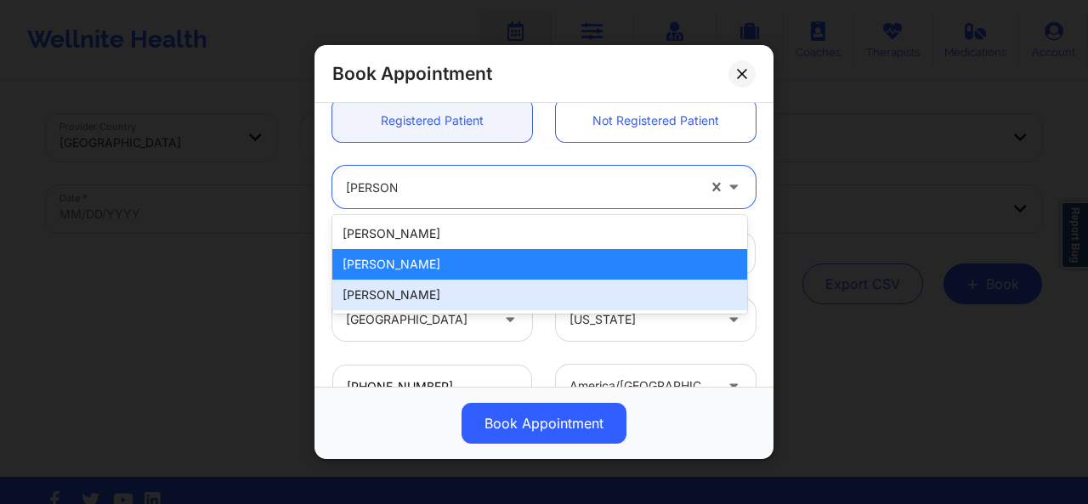
click at [422, 293] on div "[PERSON_NAME]" at bounding box center [539, 295] width 415 height 31
type input "nikki6985@gmail.com"
type input "+1913-250-9666"
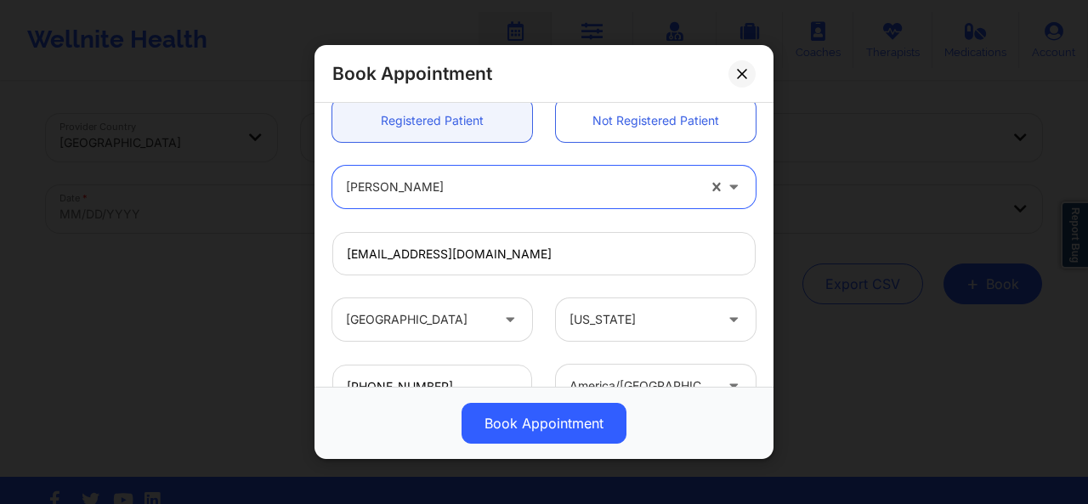
scroll to position [0, 0]
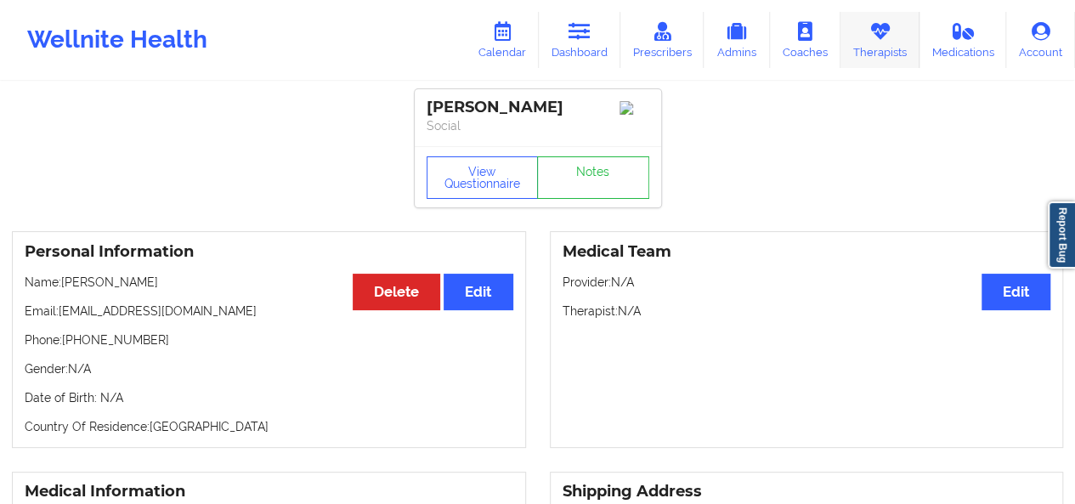
click at [898, 50] on link "Therapists" at bounding box center [879, 40] width 79 height 56
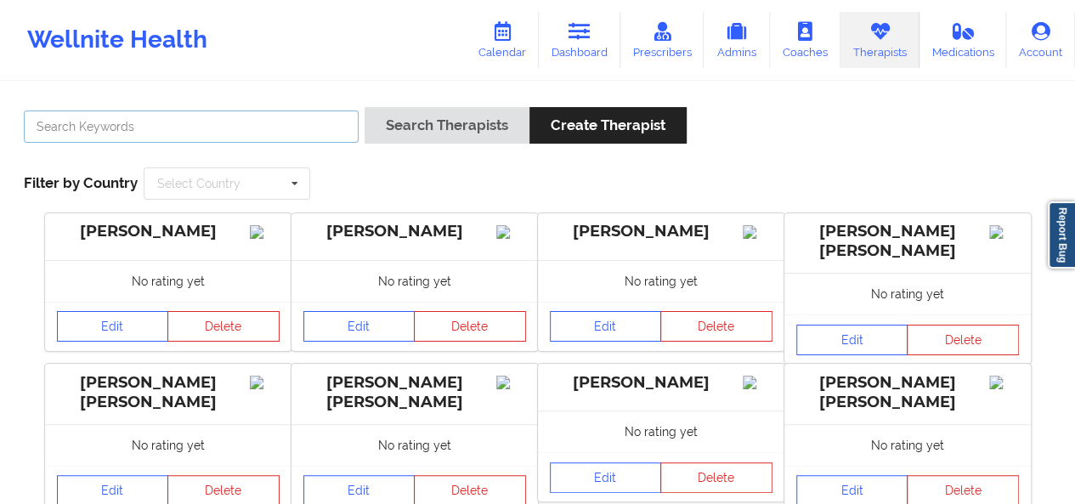
click at [270, 124] on input "text" at bounding box center [191, 126] width 335 height 32
type input "[PERSON_NAME]"
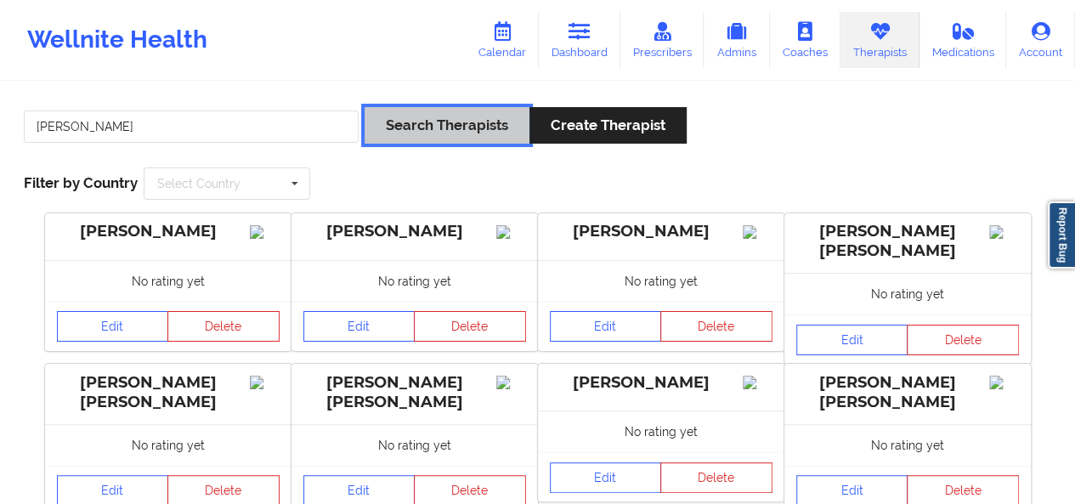
click at [482, 131] on button "Search Therapists" at bounding box center [447, 125] width 165 height 37
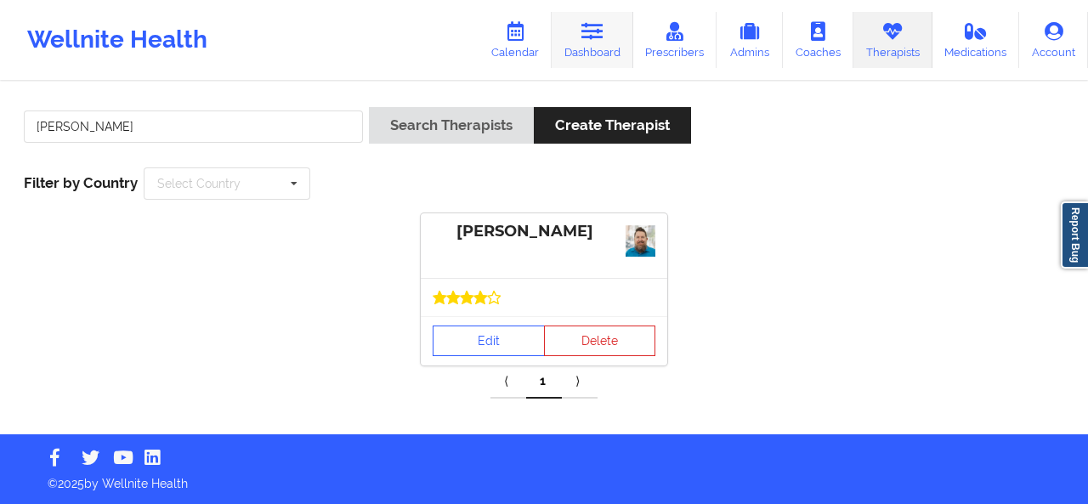
click at [591, 34] on icon at bounding box center [592, 31] width 22 height 19
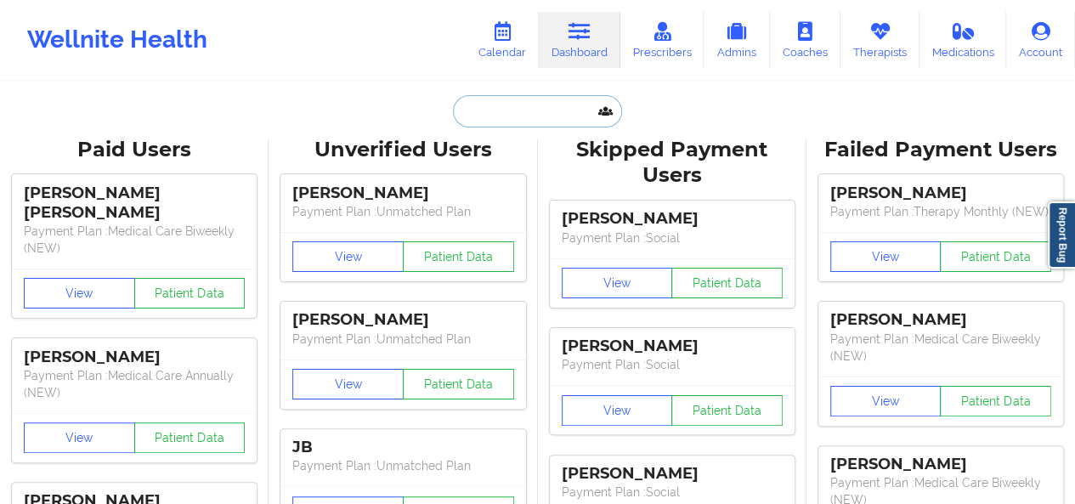
click at [501, 104] on input "text" at bounding box center [537, 111] width 168 height 32
paste input "[EMAIL_ADDRESS][DOMAIN_NAME]"
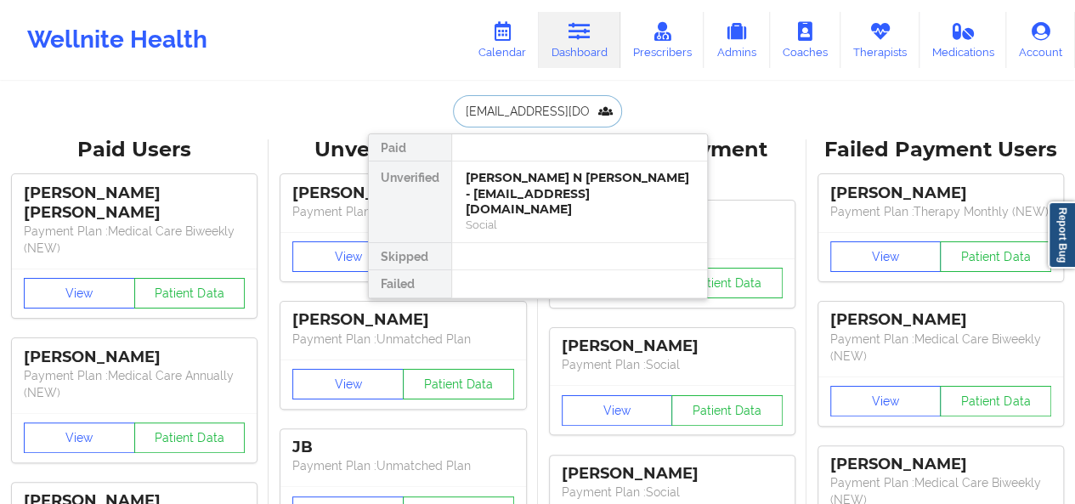
type input "[EMAIL_ADDRESS][DOMAIN_NAME]"
click at [873, 56] on link "Therapists" at bounding box center [879, 40] width 79 height 56
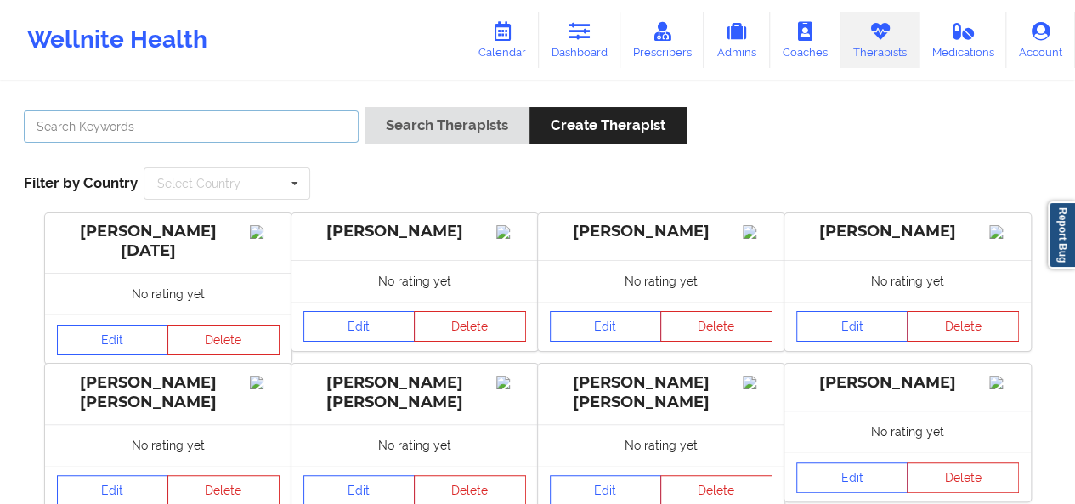
click at [255, 123] on input "text" at bounding box center [191, 126] width 335 height 32
type input "[PERSON_NAME]"
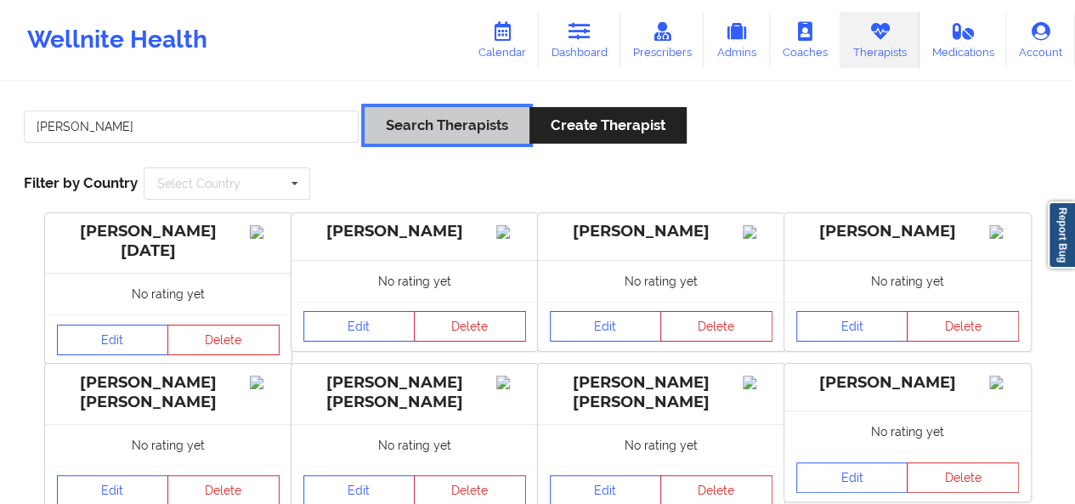
click at [489, 128] on button "Search Therapists" at bounding box center [447, 125] width 165 height 37
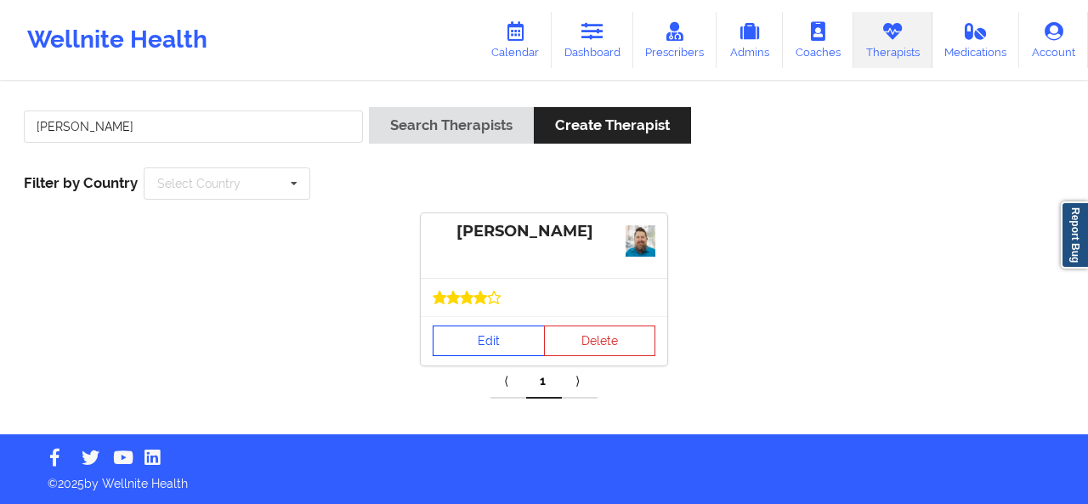
click at [491, 337] on link "Edit" at bounding box center [489, 340] width 112 height 31
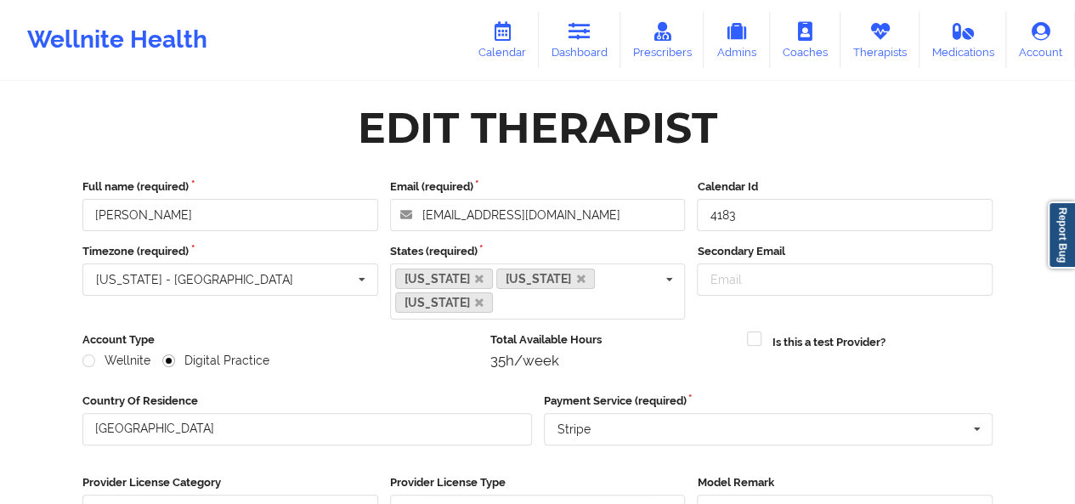
scroll to position [257, 0]
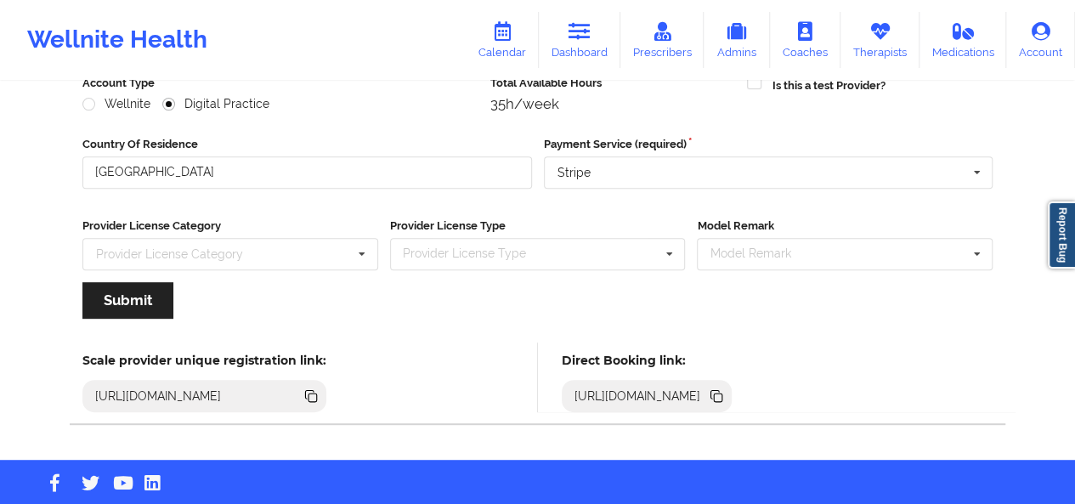
click at [722, 393] on icon at bounding box center [718, 397] width 8 height 8
click at [863, 52] on link "Therapists" at bounding box center [879, 40] width 79 height 56
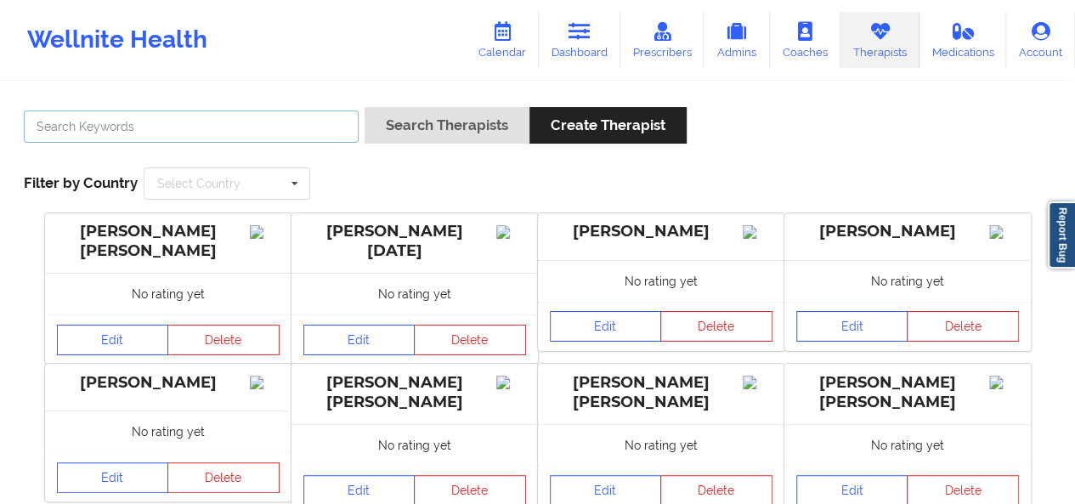
click at [275, 127] on input "text" at bounding box center [191, 126] width 335 height 32
click at [365, 107] on button "Search Therapists" at bounding box center [447, 125] width 165 height 37
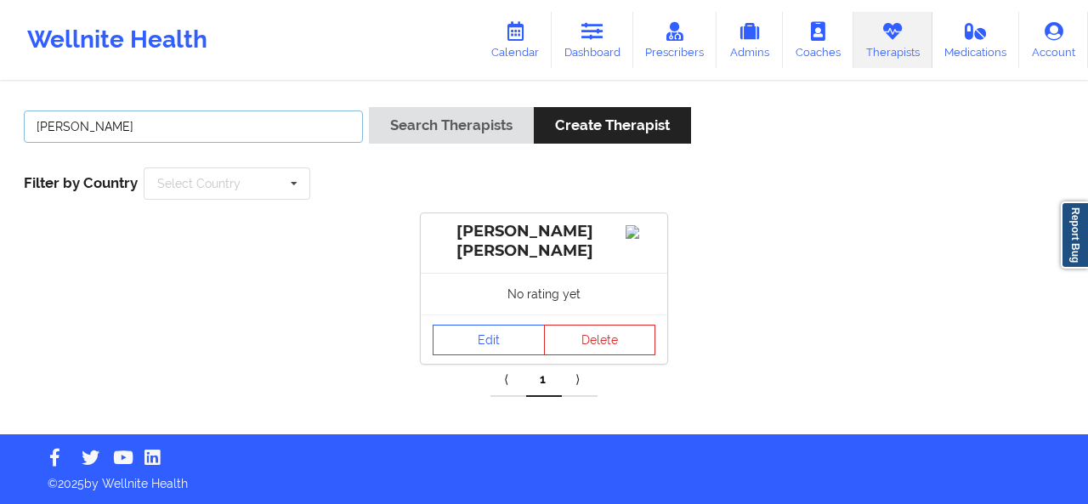
type input "[PERSON_NAME]"
click at [369, 107] on button "Search Therapists" at bounding box center [451, 125] width 165 height 37
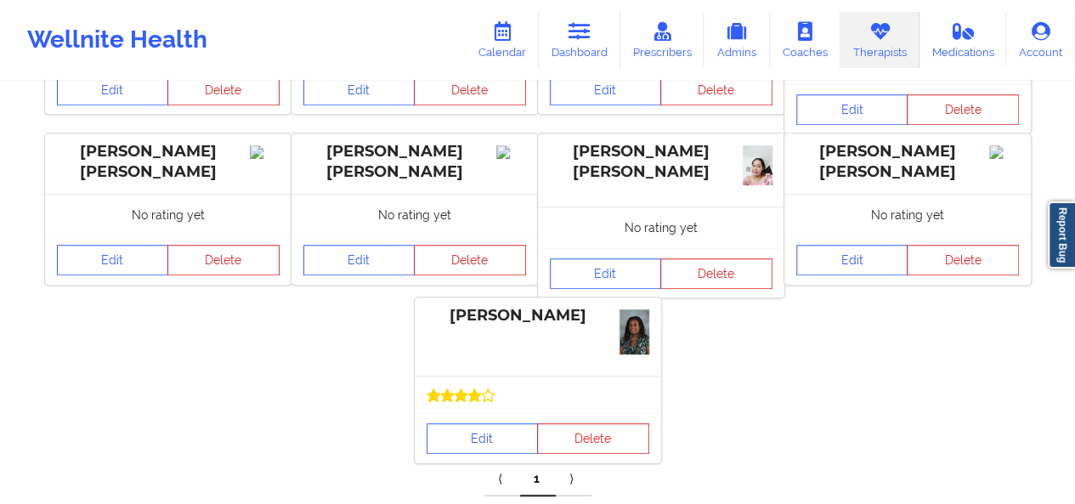
scroll to position [445, 0]
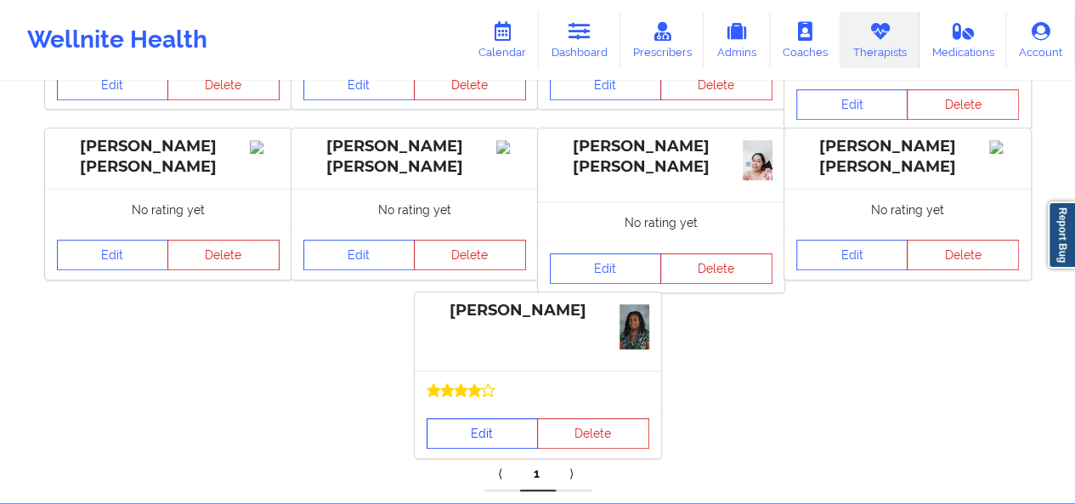
click at [489, 418] on link "Edit" at bounding box center [483, 433] width 112 height 31
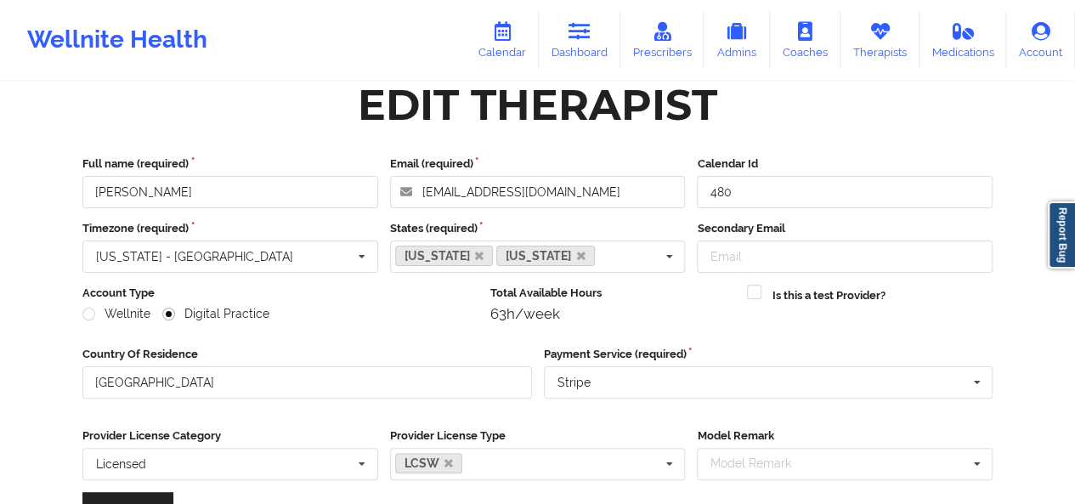
scroll to position [15, 0]
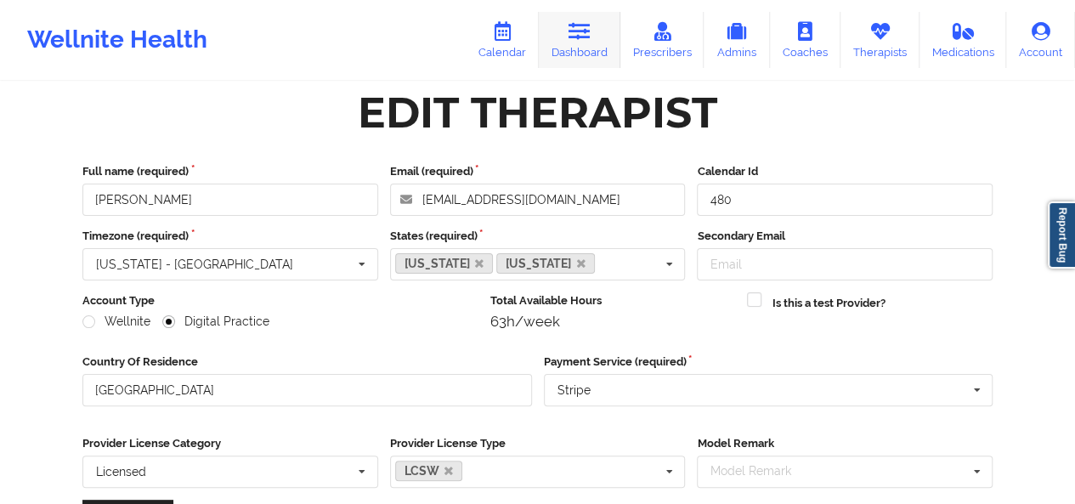
click at [608, 50] on link "Dashboard" at bounding box center [580, 40] width 82 height 56
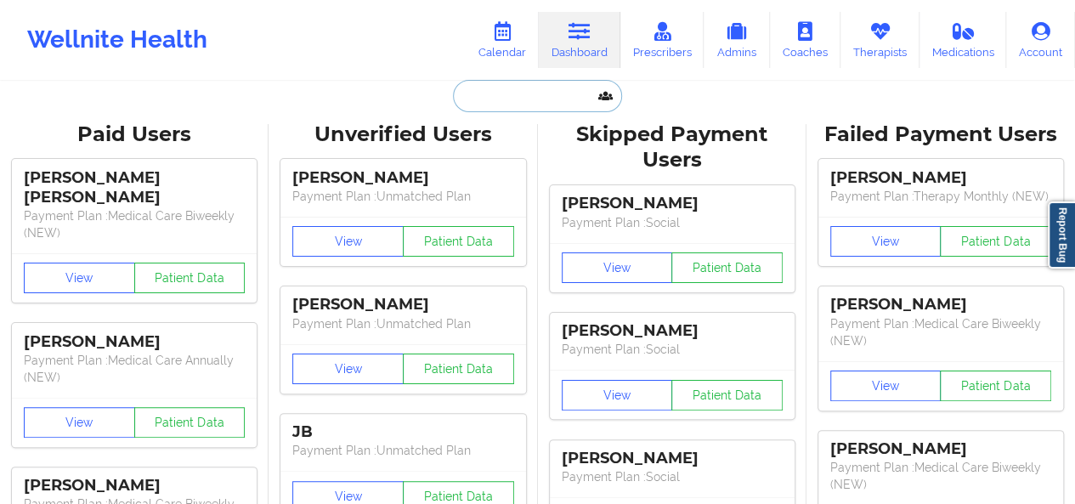
click at [503, 99] on input "text" at bounding box center [537, 96] width 168 height 32
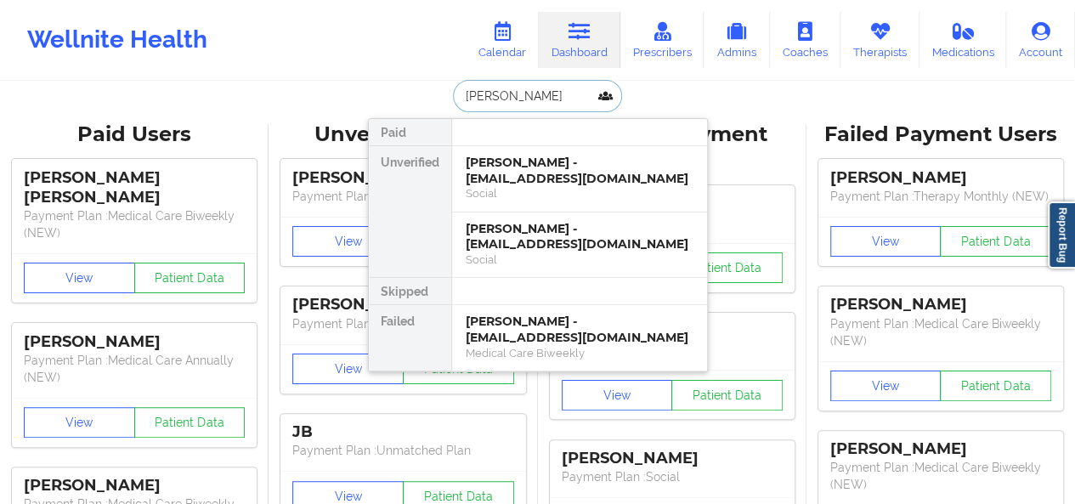
type input "[PERSON_NAME]"
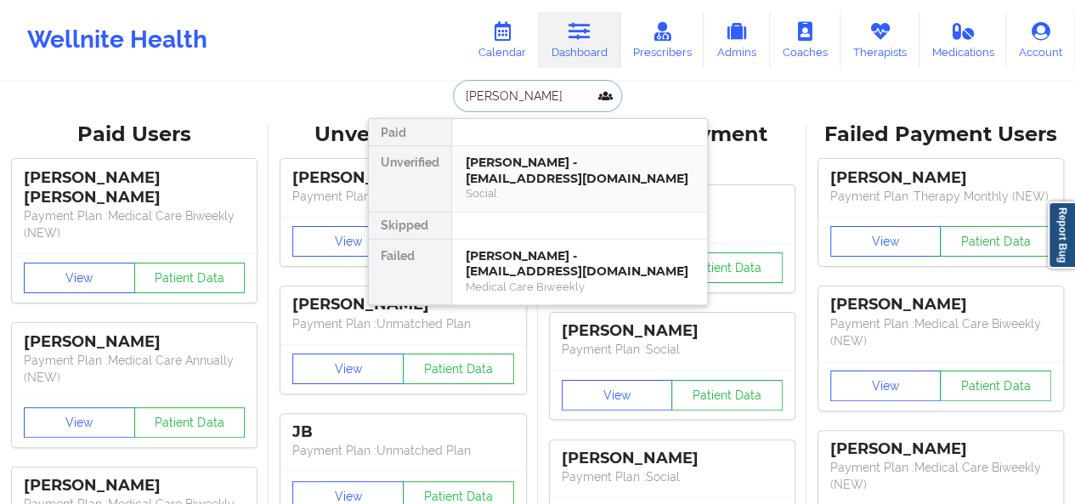
click at [535, 193] on div "Social" at bounding box center [580, 193] width 228 height 14
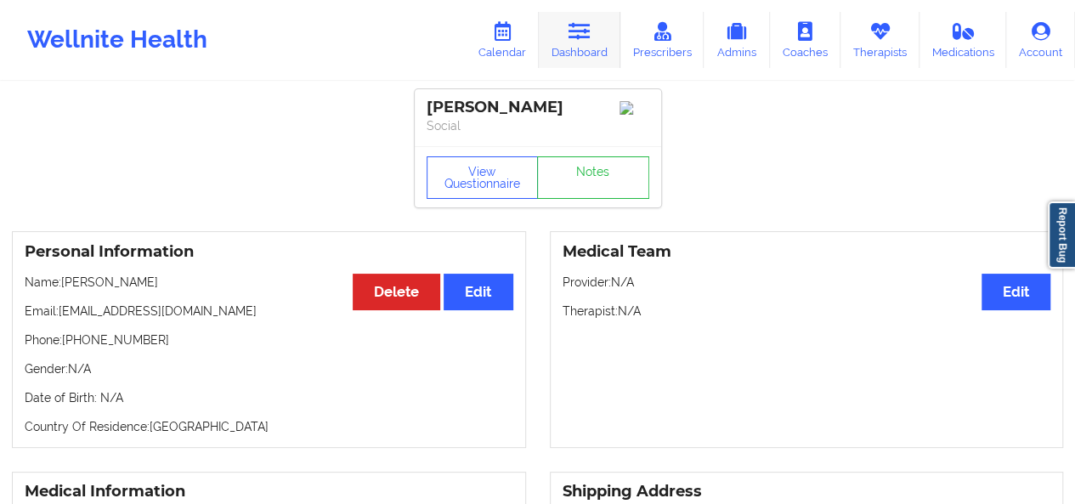
click at [602, 37] on link "Dashboard" at bounding box center [580, 40] width 82 height 56
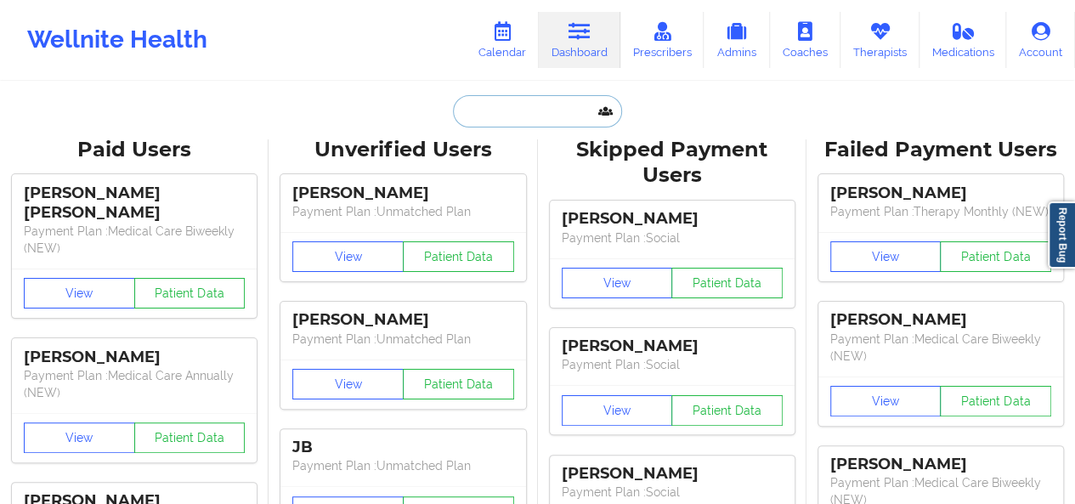
click at [552, 98] on input "text" at bounding box center [537, 111] width 168 height 32
paste input "[EMAIL_ADDRESS][DOMAIN_NAME]"
type input "[EMAIL_ADDRESS][DOMAIN_NAME]"
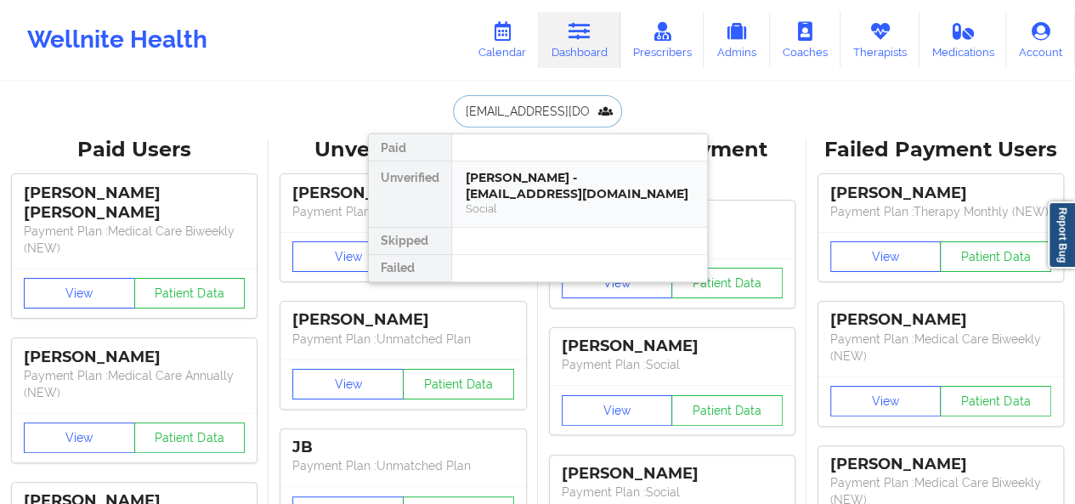
click at [523, 181] on div "[PERSON_NAME] - [EMAIL_ADDRESS][DOMAIN_NAME]" at bounding box center [580, 185] width 228 height 31
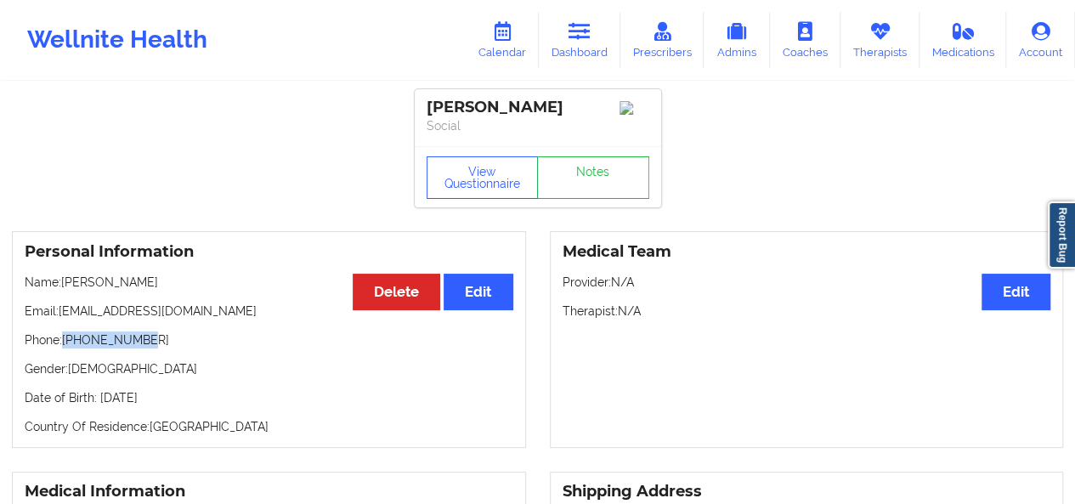
drag, startPoint x: 148, startPoint y: 345, endPoint x: 66, endPoint y: 349, distance: 81.7
click at [66, 348] on p "Phone: [PHONE_NUMBER]" at bounding box center [269, 339] width 489 height 17
copy p "[PHONE_NUMBER]"
click at [150, 314] on p "Email: [EMAIL_ADDRESS][DOMAIN_NAME]" at bounding box center [269, 311] width 489 height 17
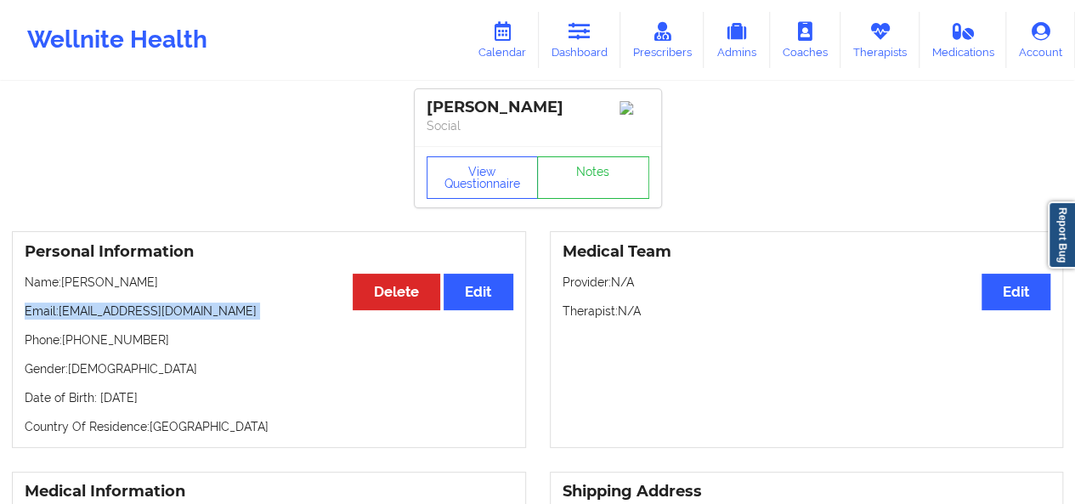
click at [150, 314] on p "Email: [EMAIL_ADDRESS][DOMAIN_NAME]" at bounding box center [269, 311] width 489 height 17
copy p "Email: [EMAIL_ADDRESS][DOMAIN_NAME]"
click at [607, 41] on link "Dashboard" at bounding box center [580, 40] width 82 height 56
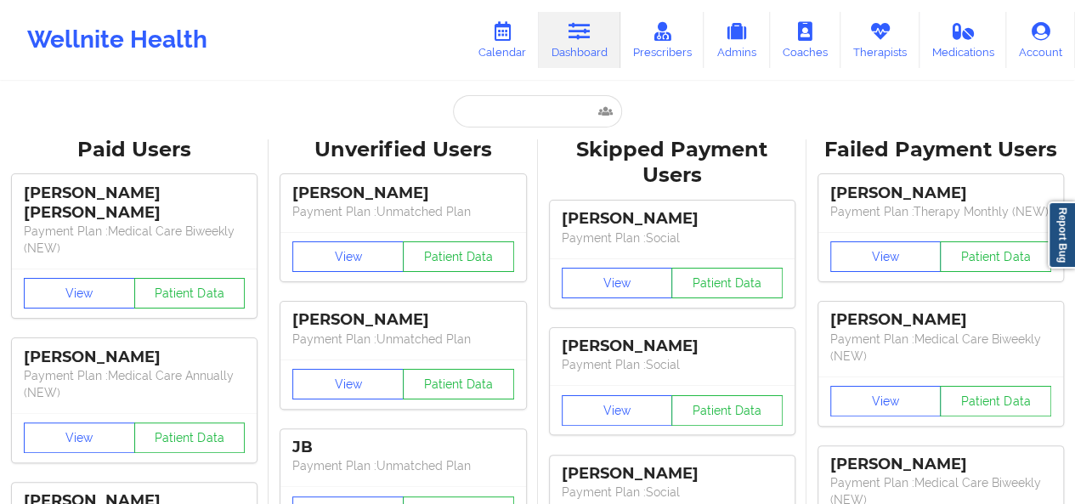
drag, startPoint x: 531, startPoint y: 111, endPoint x: 552, endPoint y: 94, distance: 27.2
click at [866, 48] on link "Therapists" at bounding box center [879, 40] width 79 height 56
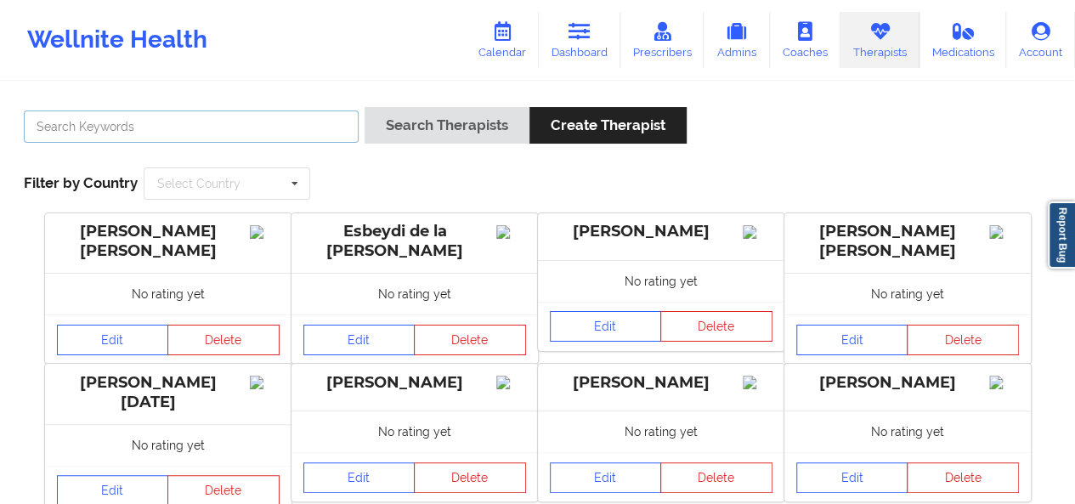
click at [229, 123] on input "text" at bounding box center [191, 126] width 335 height 32
type input "[PERSON_NAME]"
click at [365, 107] on button "Search Therapists" at bounding box center [447, 125] width 165 height 37
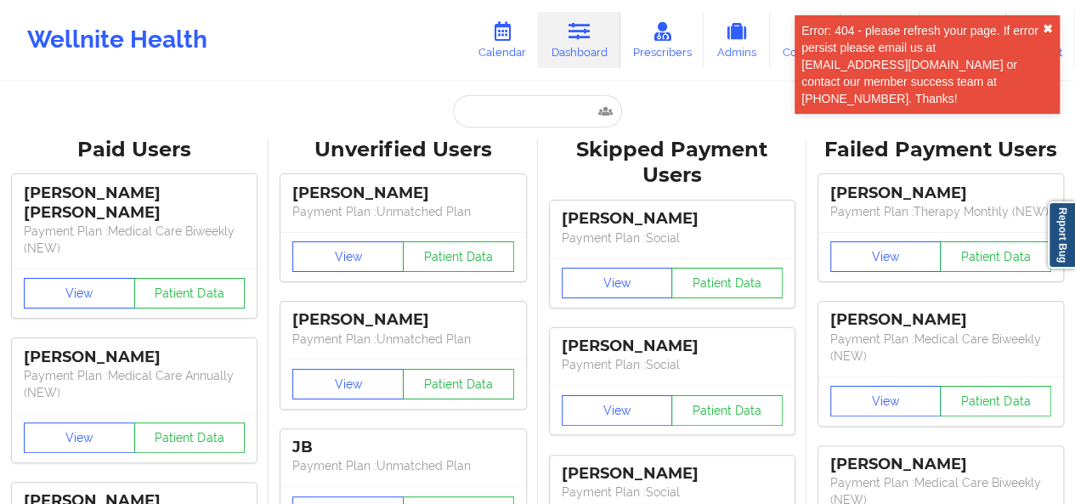
click at [1052, 25] on button "✖︎" at bounding box center [1048, 29] width 10 height 14
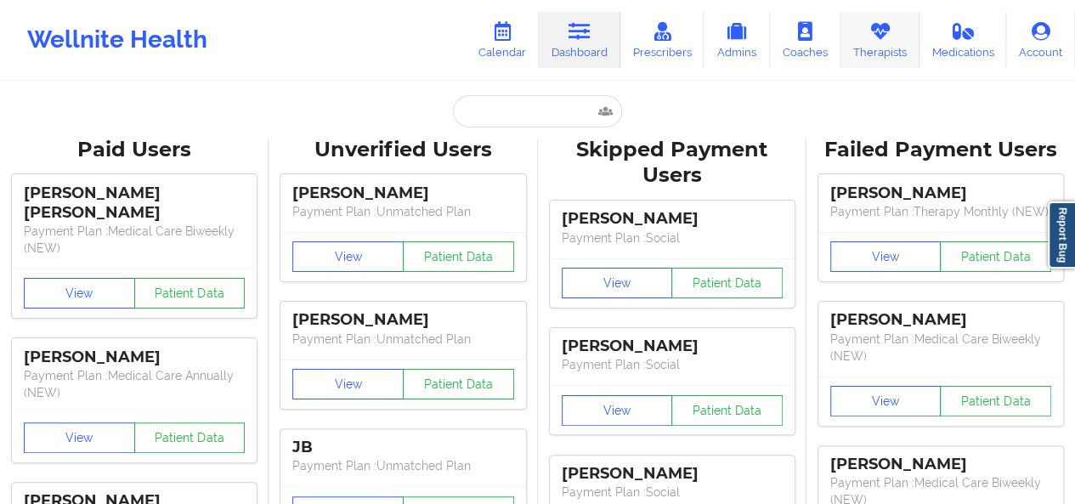
click at [902, 37] on link "Therapists" at bounding box center [879, 40] width 79 height 56
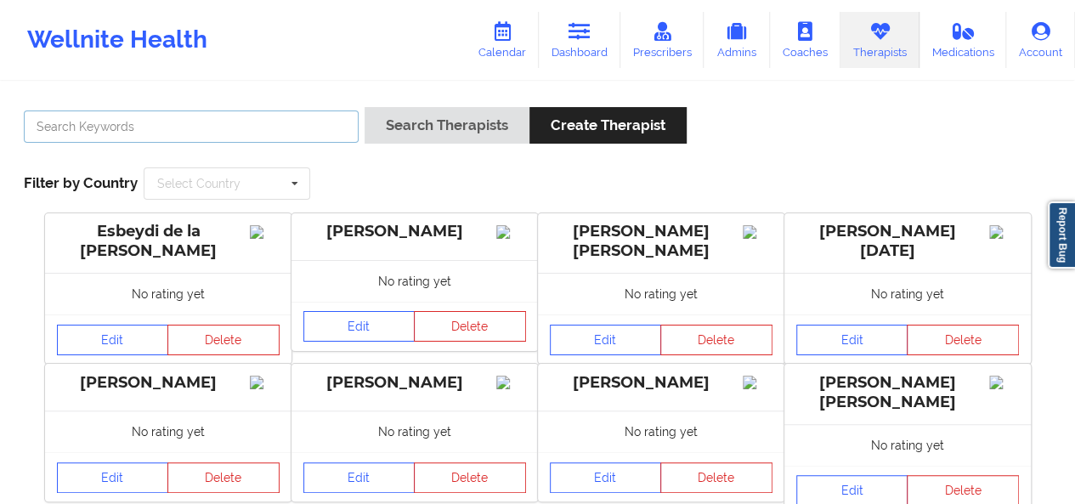
click at [299, 125] on input "text" at bounding box center [191, 126] width 335 height 32
type input "[PERSON_NAME]"
click at [365, 107] on button "Search Therapists" at bounding box center [447, 125] width 165 height 37
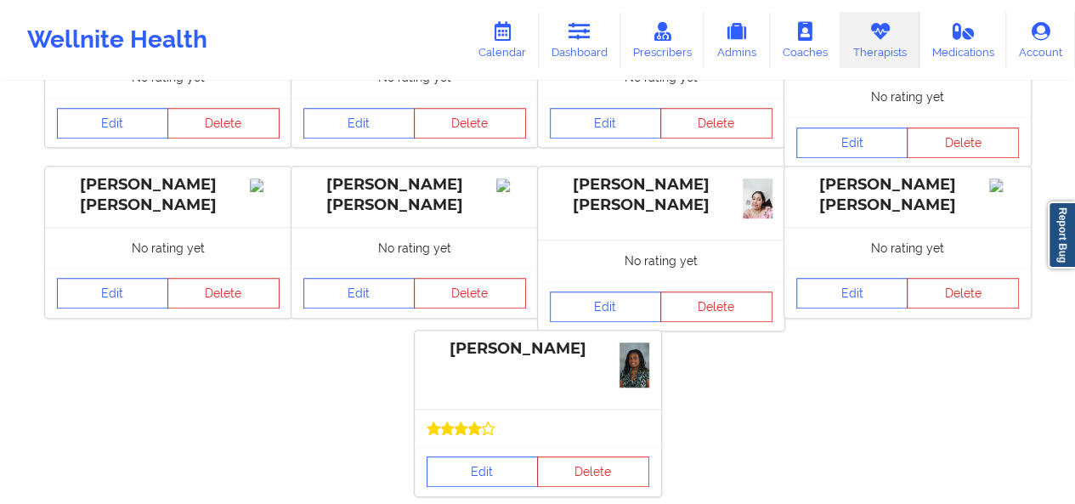
scroll to position [474, 0]
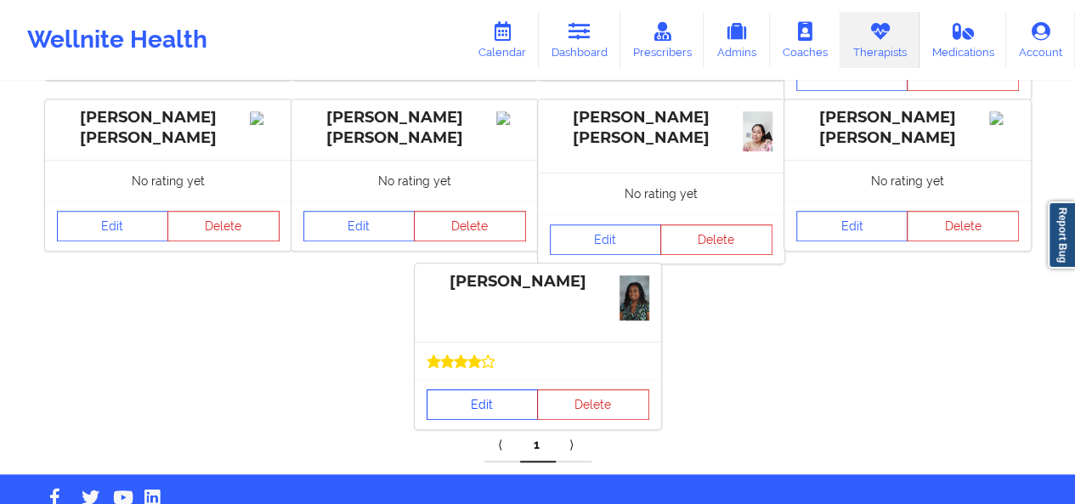
click at [499, 389] on link "Edit" at bounding box center [483, 404] width 112 height 31
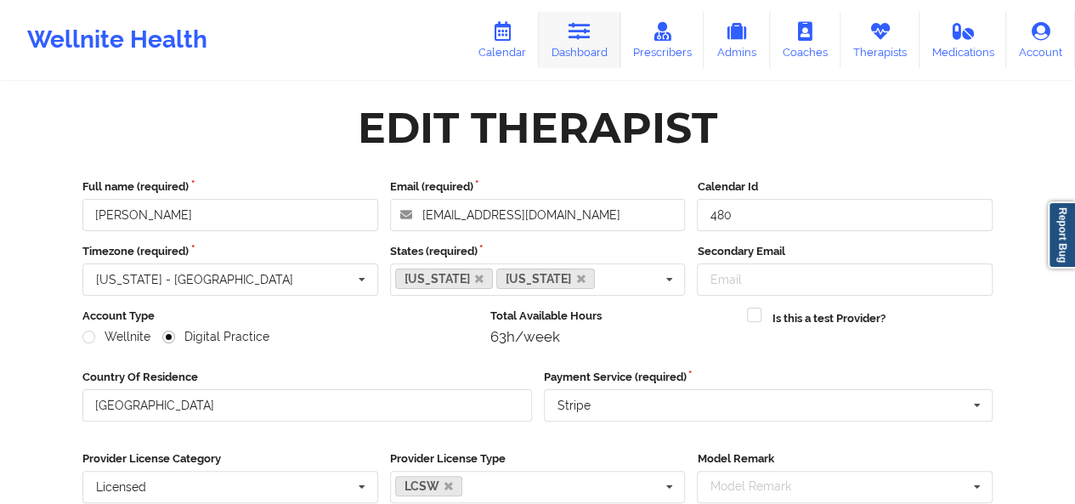
click at [580, 55] on link "Dashboard" at bounding box center [580, 40] width 82 height 56
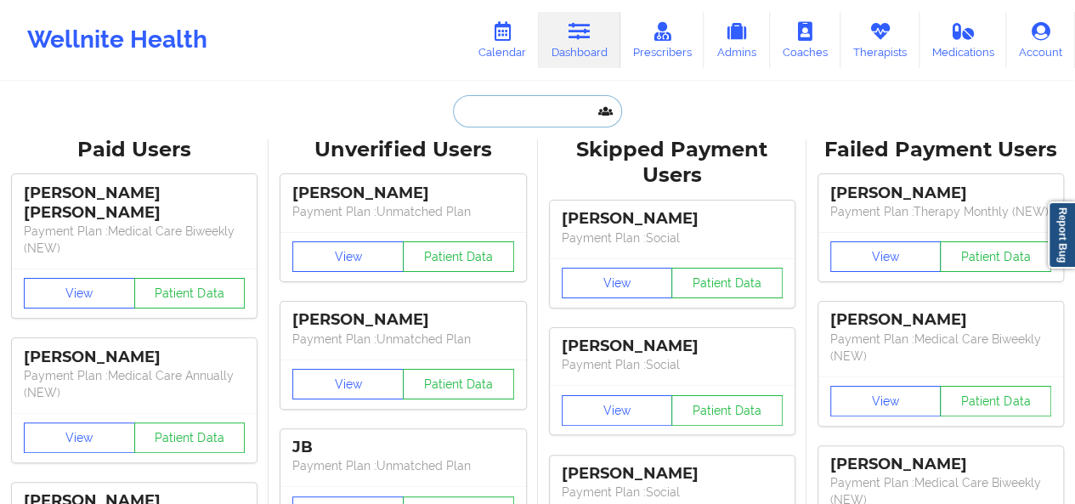
click at [529, 102] on input "text" at bounding box center [537, 111] width 168 height 32
paste input "[EMAIL_ADDRESS][DOMAIN_NAME]"
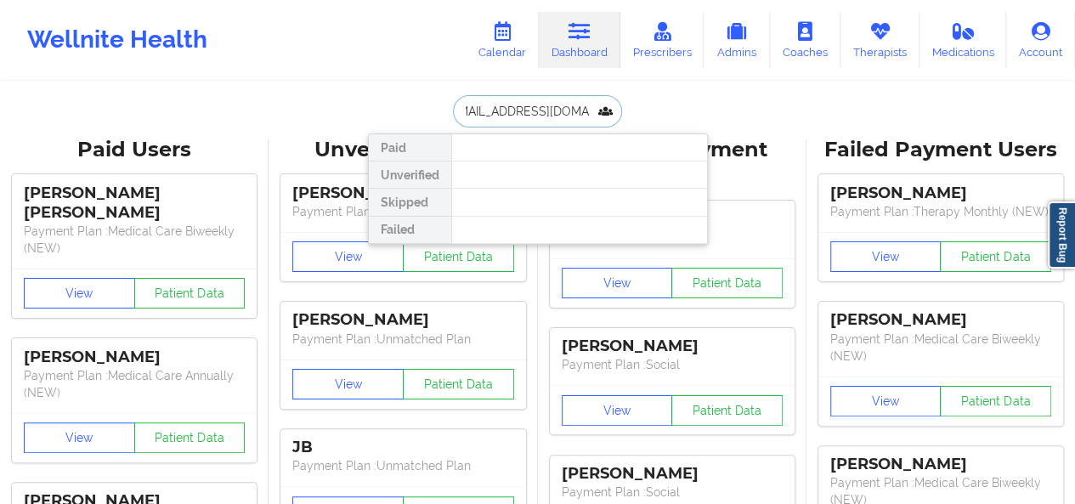
scroll to position [0, 16]
type input "[EMAIL_ADDRESS][DOMAIN_NAME]"
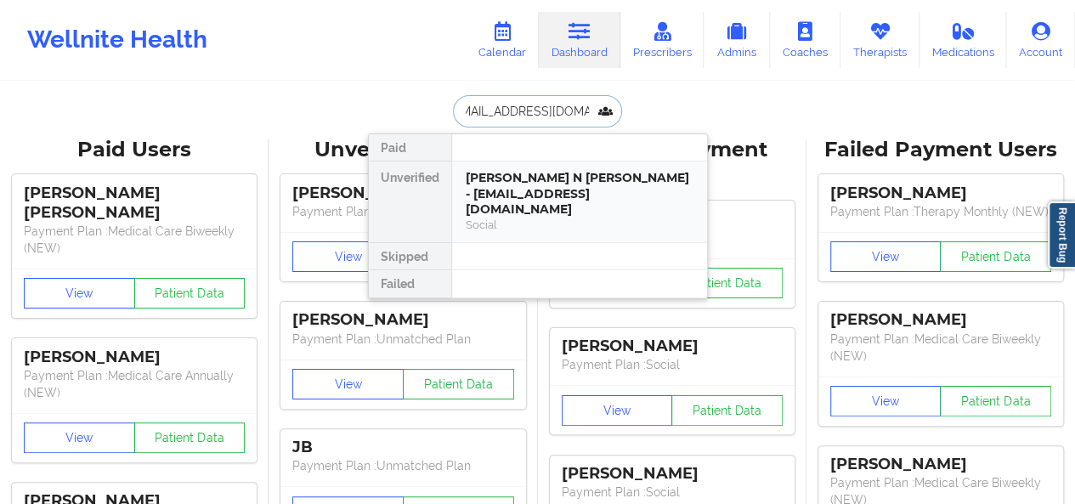
click at [540, 171] on div "[PERSON_NAME] N [PERSON_NAME] - [EMAIL_ADDRESS][DOMAIN_NAME]" at bounding box center [580, 194] width 228 height 48
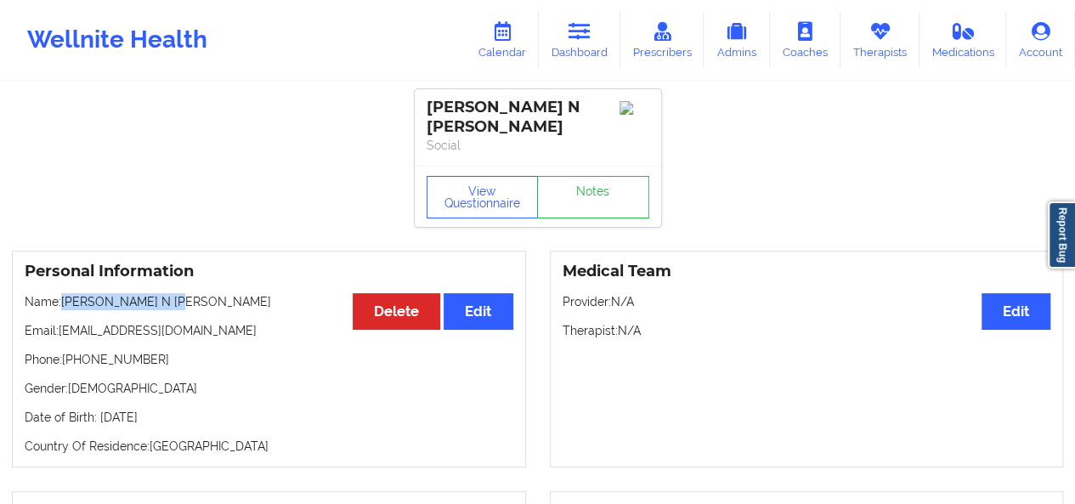
drag, startPoint x: 179, startPoint y: 290, endPoint x: 65, endPoint y: 288, distance: 114.7
click at [65, 293] on p "Name: Kennedy N Beckwith" at bounding box center [269, 301] width 489 height 17
copy p "[PERSON_NAME] N [PERSON_NAME]"
drag, startPoint x: 141, startPoint y: 342, endPoint x: 66, endPoint y: 348, distance: 75.0
click at [66, 351] on p "Phone: [PHONE_NUMBER]" at bounding box center [269, 359] width 489 height 17
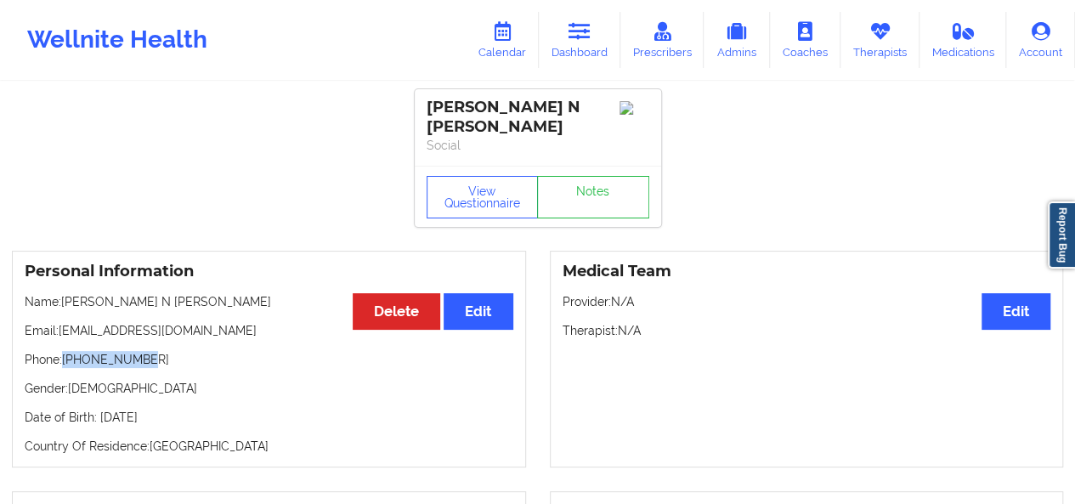
copy p "[PHONE_NUMBER]"
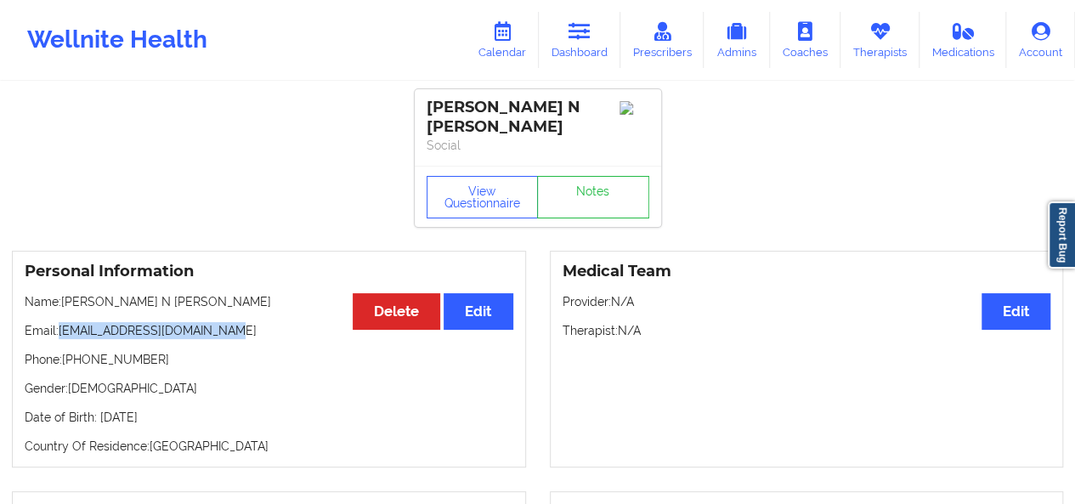
drag, startPoint x: 221, startPoint y: 317, endPoint x: 63, endPoint y: 321, distance: 158.1
click at [63, 322] on p "Email: nikilwilliams116@gmail.com" at bounding box center [269, 330] width 489 height 17
copy p "nikilwilliams116@gmail.com"
click at [594, 40] on link "Dashboard" at bounding box center [580, 40] width 82 height 56
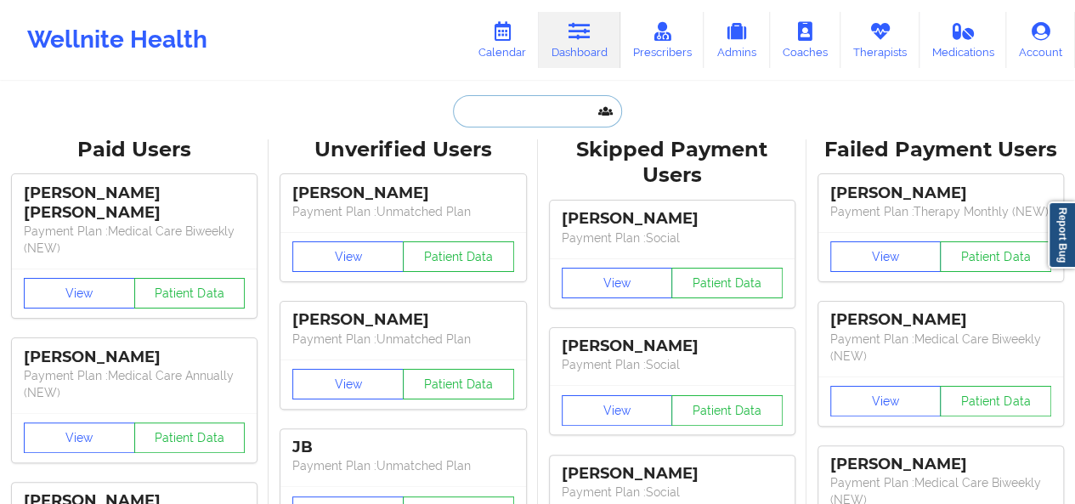
click at [499, 101] on input "text" at bounding box center [537, 111] width 168 height 32
paste input "Nikiwilliams116@gmail.com"
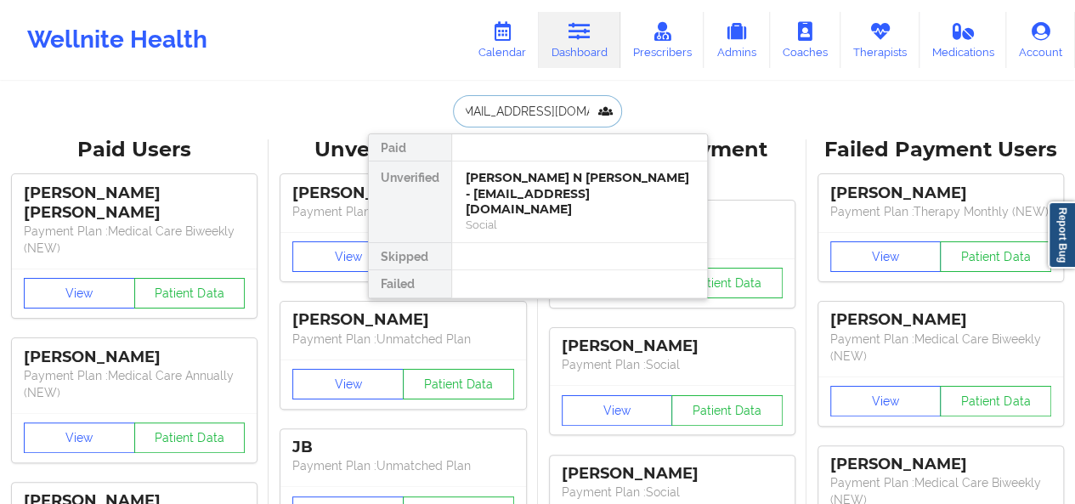
type input "Nikiwilliams116@gmail.com"
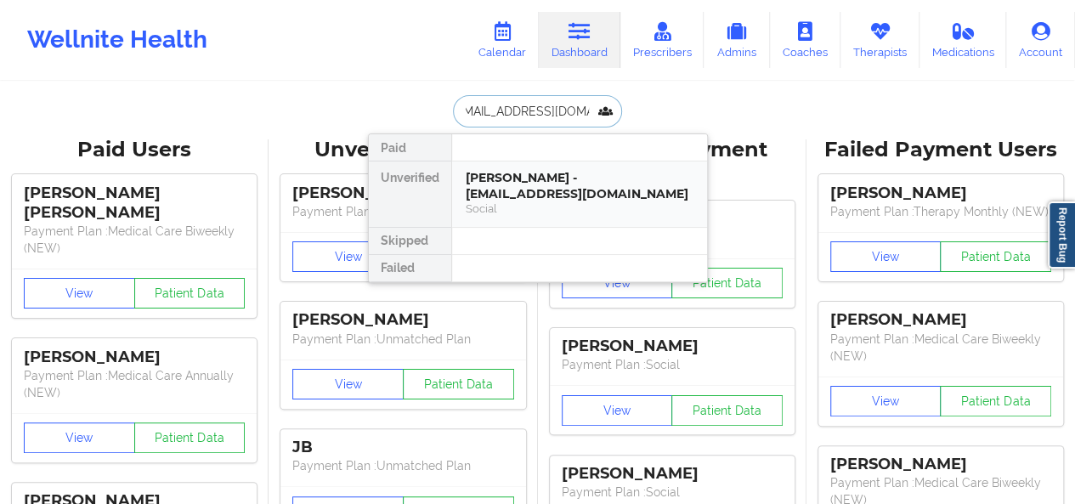
click at [525, 181] on div "Kylan R Beckwith - nikiwilliams116@gmail.com" at bounding box center [580, 185] width 228 height 31
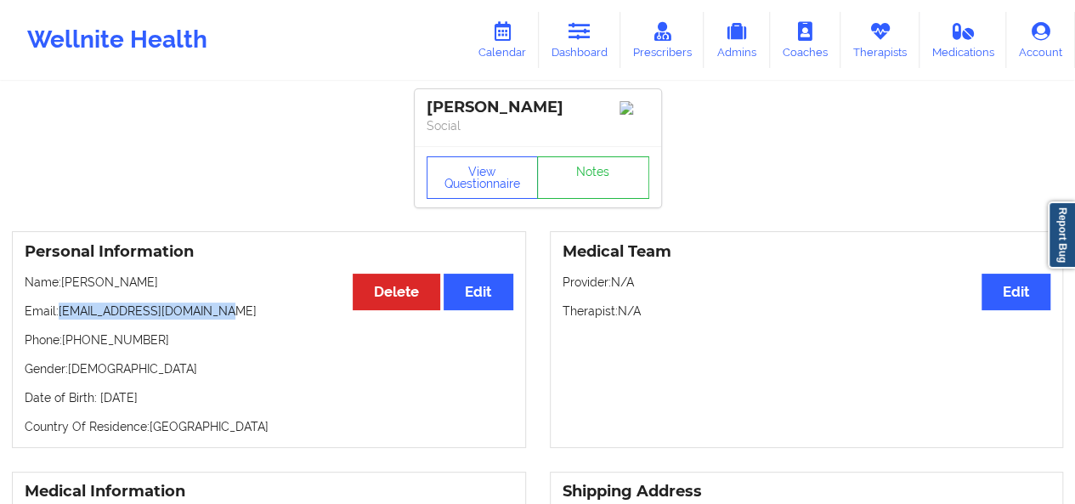
drag, startPoint x: 222, startPoint y: 314, endPoint x: 62, endPoint y: 315, distance: 159.8
click at [62, 315] on p "Email: nikiwilliams116@gmail.com" at bounding box center [269, 311] width 489 height 17
drag, startPoint x: 62, startPoint y: 315, endPoint x: 195, endPoint y: 340, distance: 134.8
click at [195, 340] on p "Phone: [PHONE_NUMBER]" at bounding box center [269, 339] width 489 height 17
drag, startPoint x: 167, startPoint y: 280, endPoint x: 65, endPoint y: 289, distance: 101.6
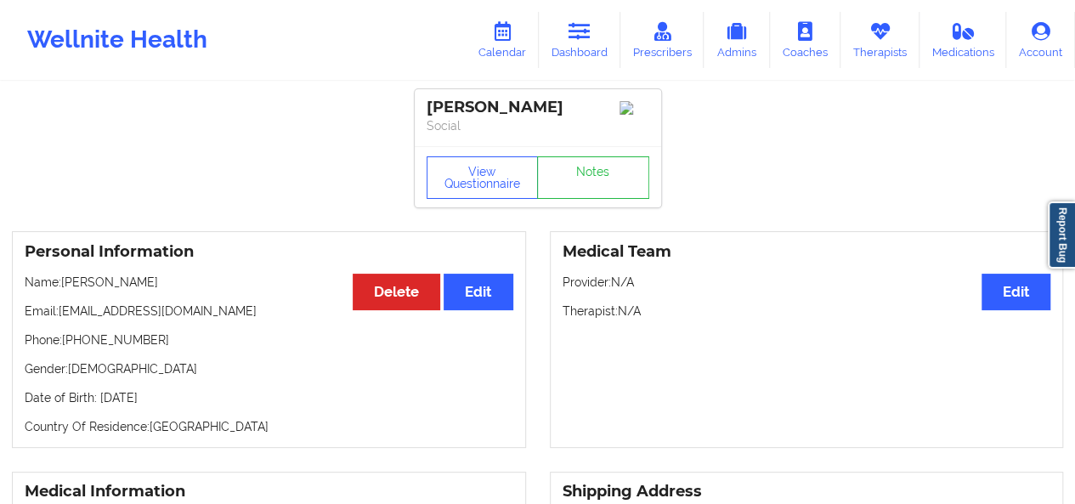
click at [65, 289] on p "Name: Kylan R Beckwith" at bounding box center [269, 282] width 489 height 17
copy p "[PERSON_NAME]"
click at [158, 341] on p "Phone: [PHONE_NUMBER]" at bounding box center [269, 339] width 489 height 17
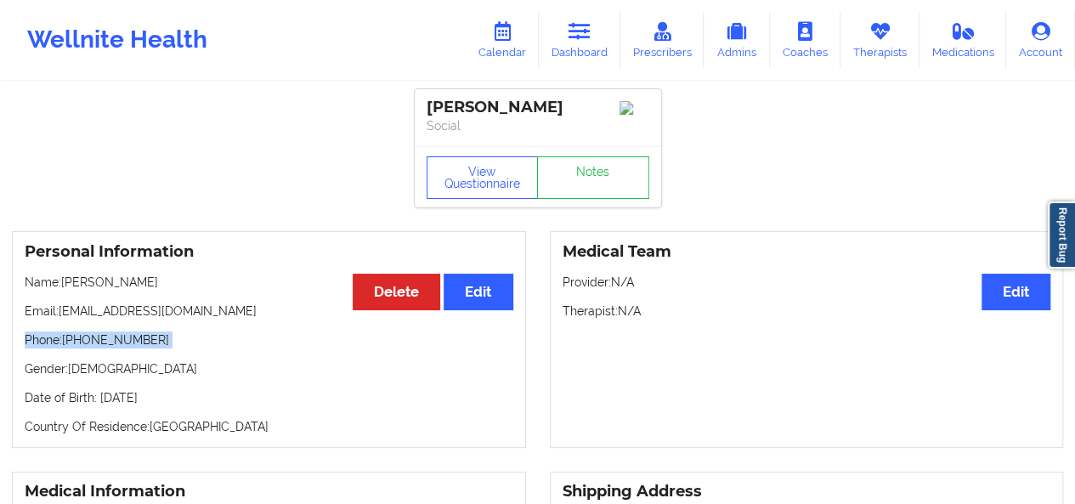
copy p "Phone: [PHONE_NUMBER]"
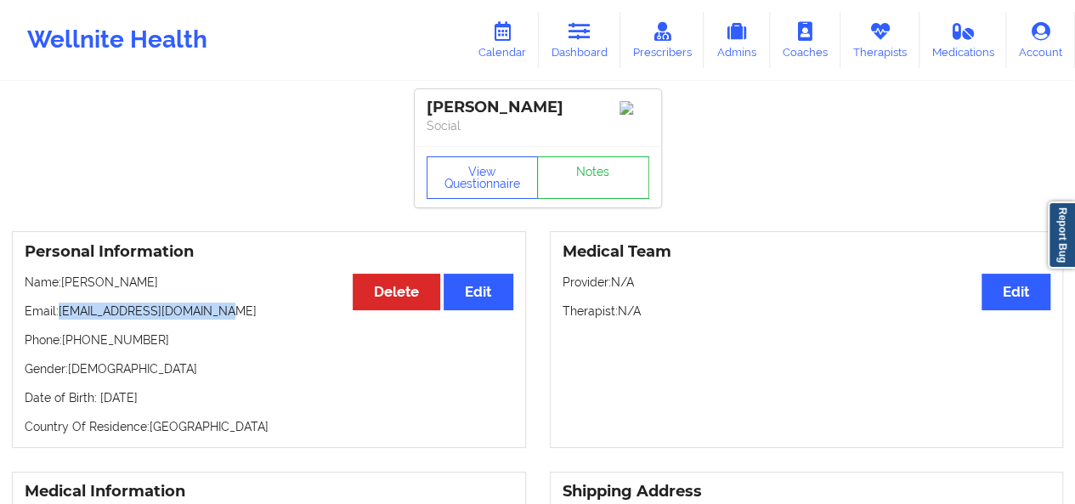
drag, startPoint x: 212, startPoint y: 320, endPoint x: 60, endPoint y: 321, distance: 151.3
click at [60, 320] on p "Email: nikiwilliams116@gmail.com" at bounding box center [269, 311] width 489 height 17
copy p "nikiwilliams116@gmail.com"
click at [874, 57] on link "Therapists" at bounding box center [879, 40] width 79 height 56
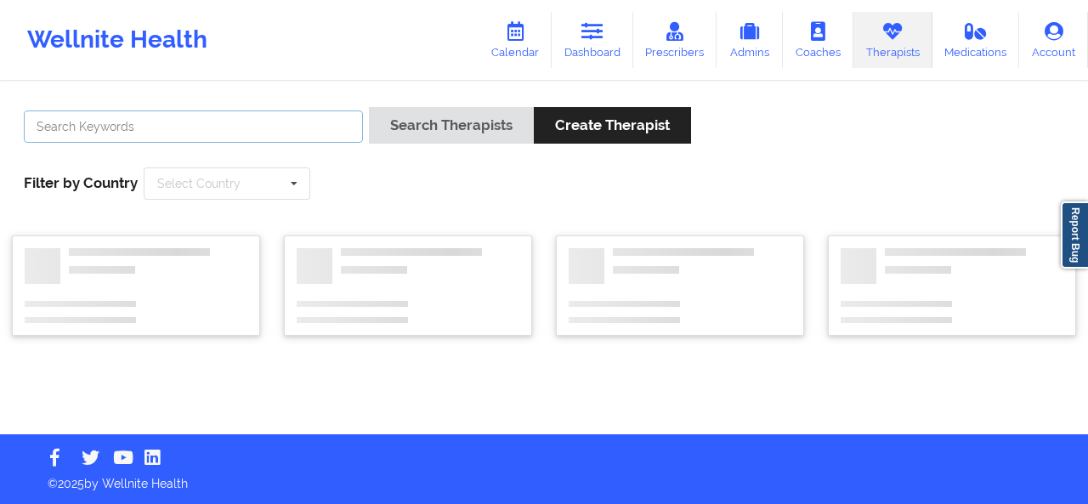
click at [214, 117] on input "text" at bounding box center [193, 126] width 339 height 32
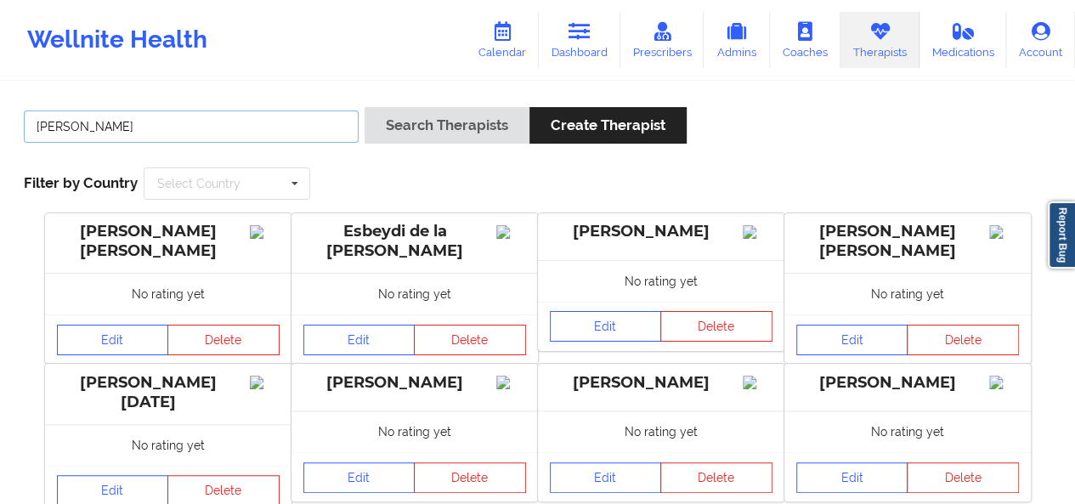
click at [365, 107] on button "Search Therapists" at bounding box center [447, 125] width 165 height 37
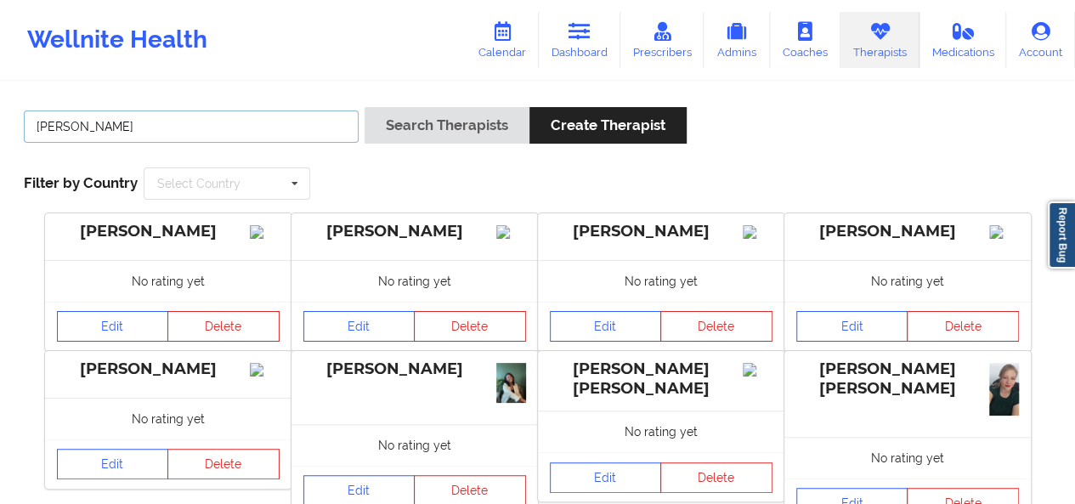
type input "camilla w"
click at [365, 107] on button "Search Therapists" at bounding box center [447, 125] width 165 height 37
